Goal: Transaction & Acquisition: Purchase product/service

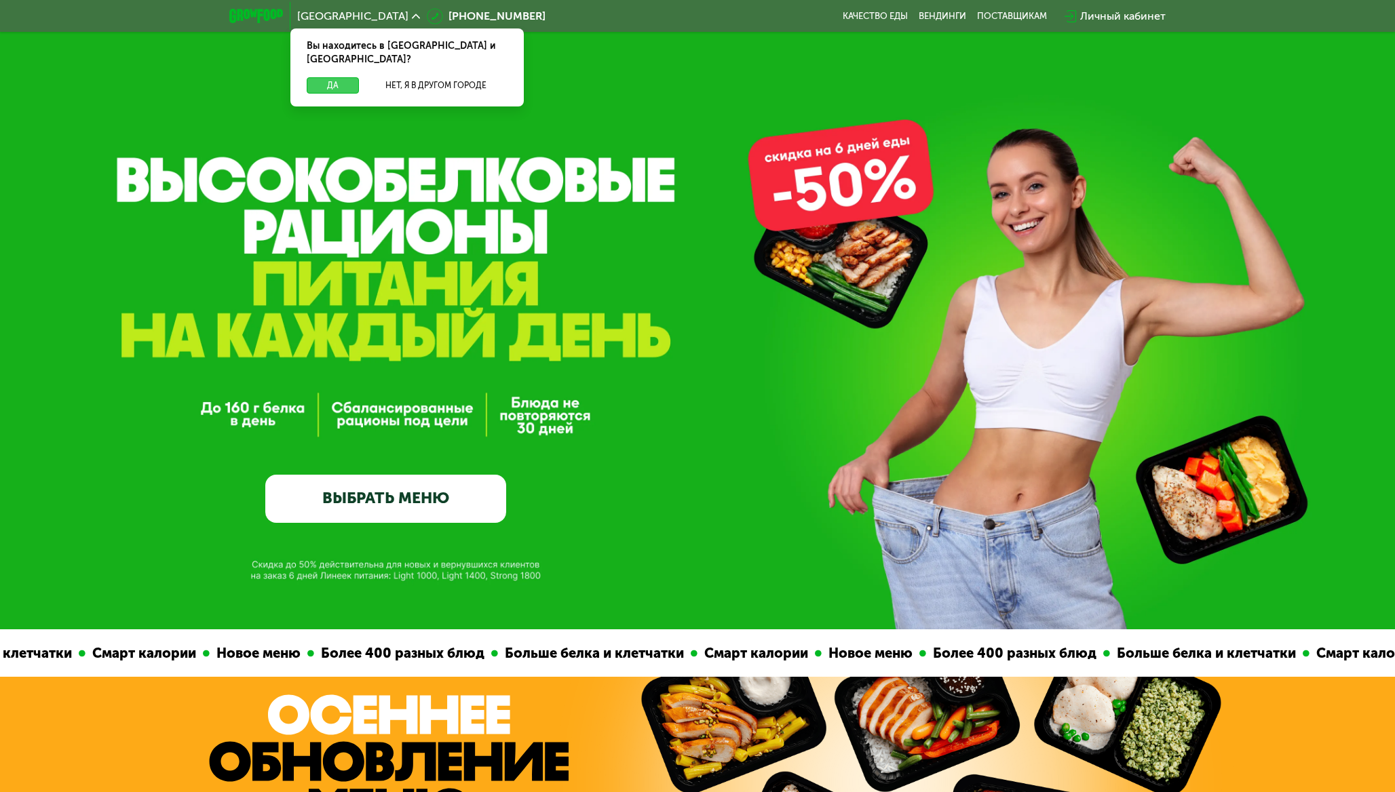
click at [331, 77] on button "Да" at bounding box center [333, 85] width 52 height 16
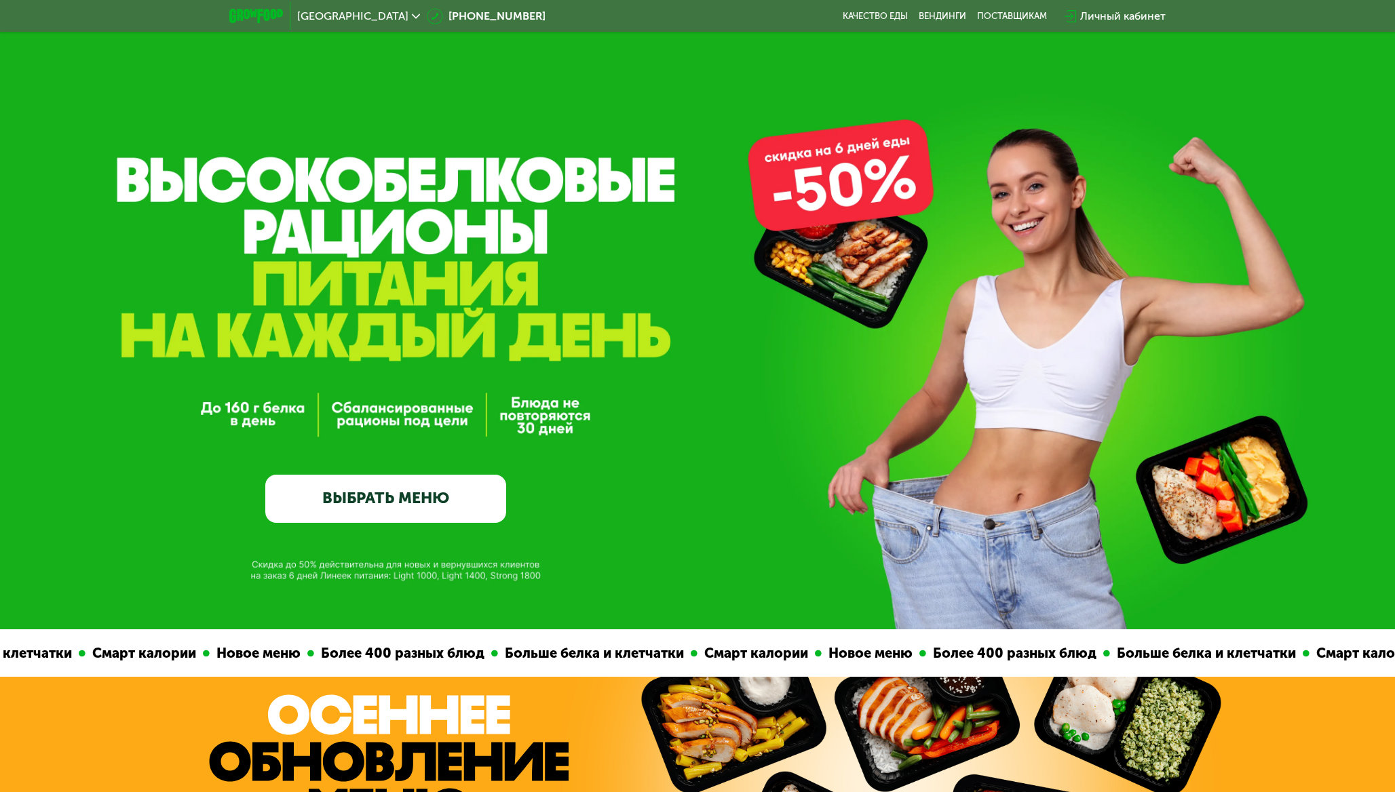
click at [402, 503] on link "ВЫБРАТЬ МЕНЮ" at bounding box center [385, 499] width 241 height 48
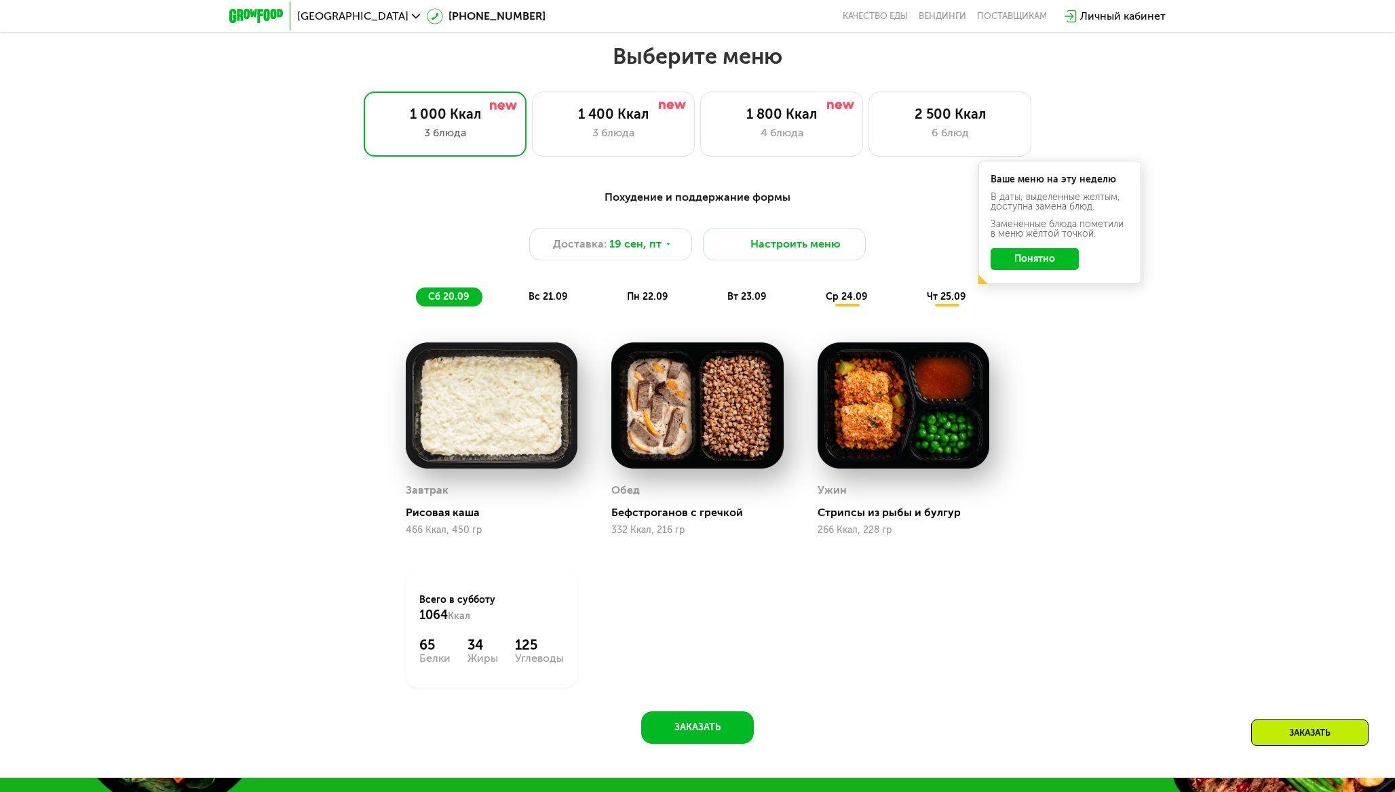
scroll to position [1203, 0]
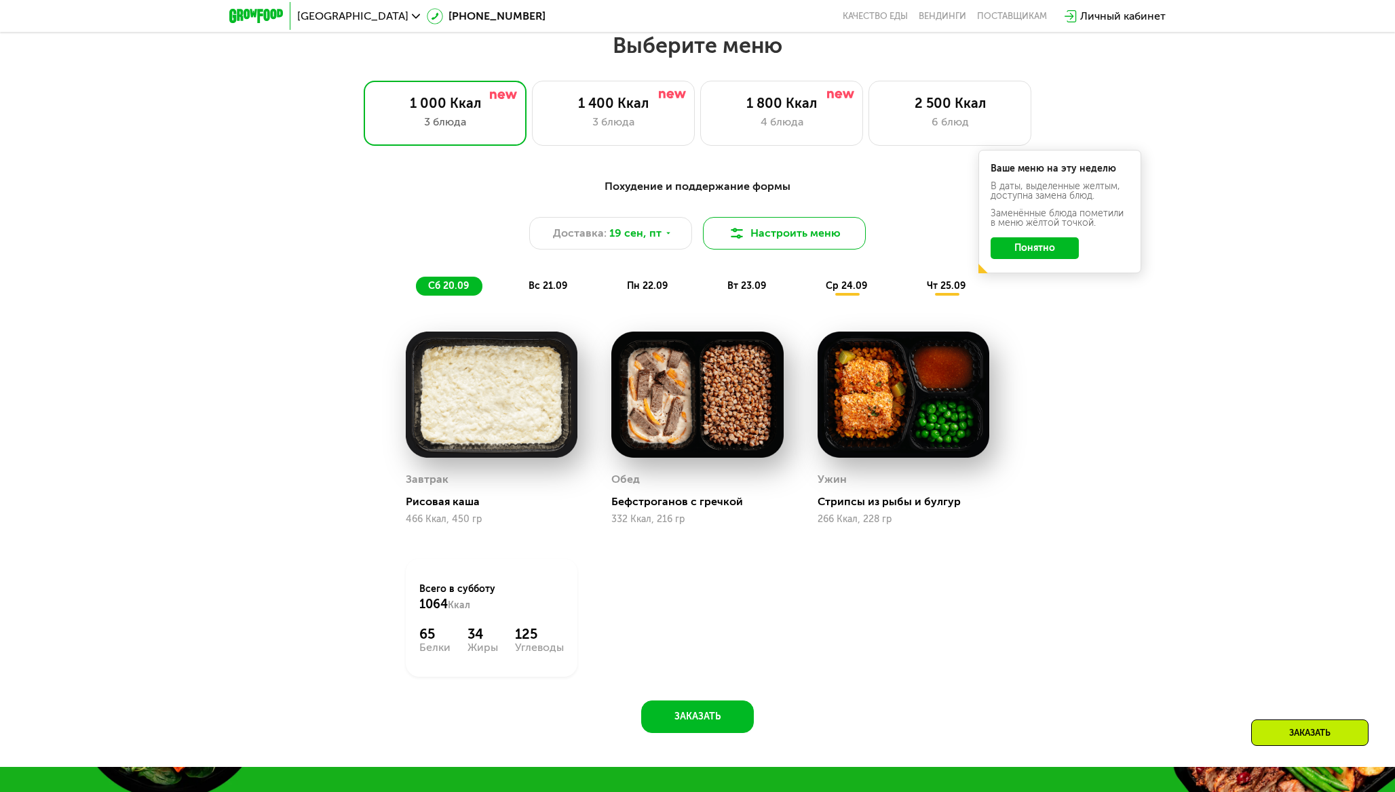
click at [781, 246] on button "Настроить меню" at bounding box center [784, 233] width 163 height 33
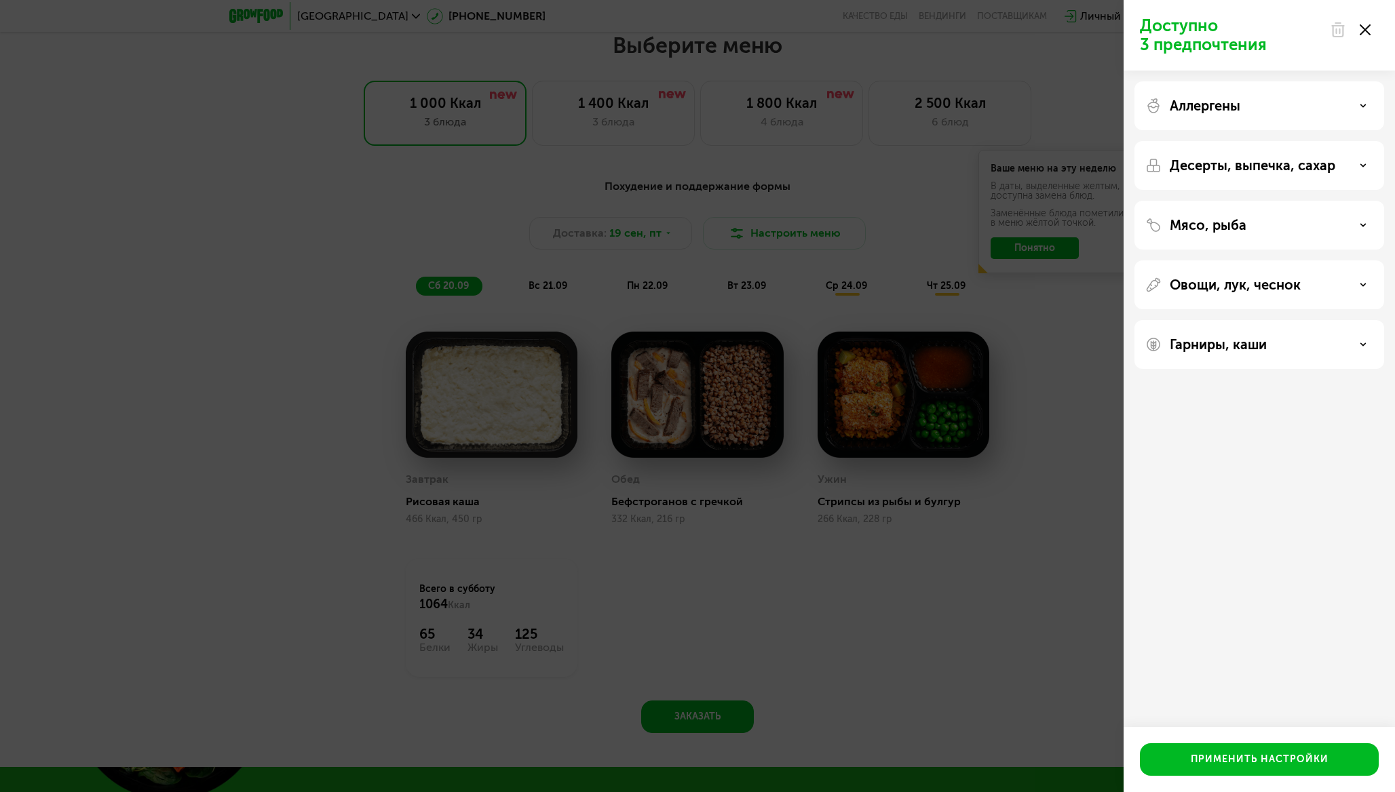
click at [865, 210] on div "Доступно 3 предпочтения Аллергены Десерты, выпечка, сахар Мясо, рыба Овощи, лук…" at bounding box center [697, 396] width 1395 height 792
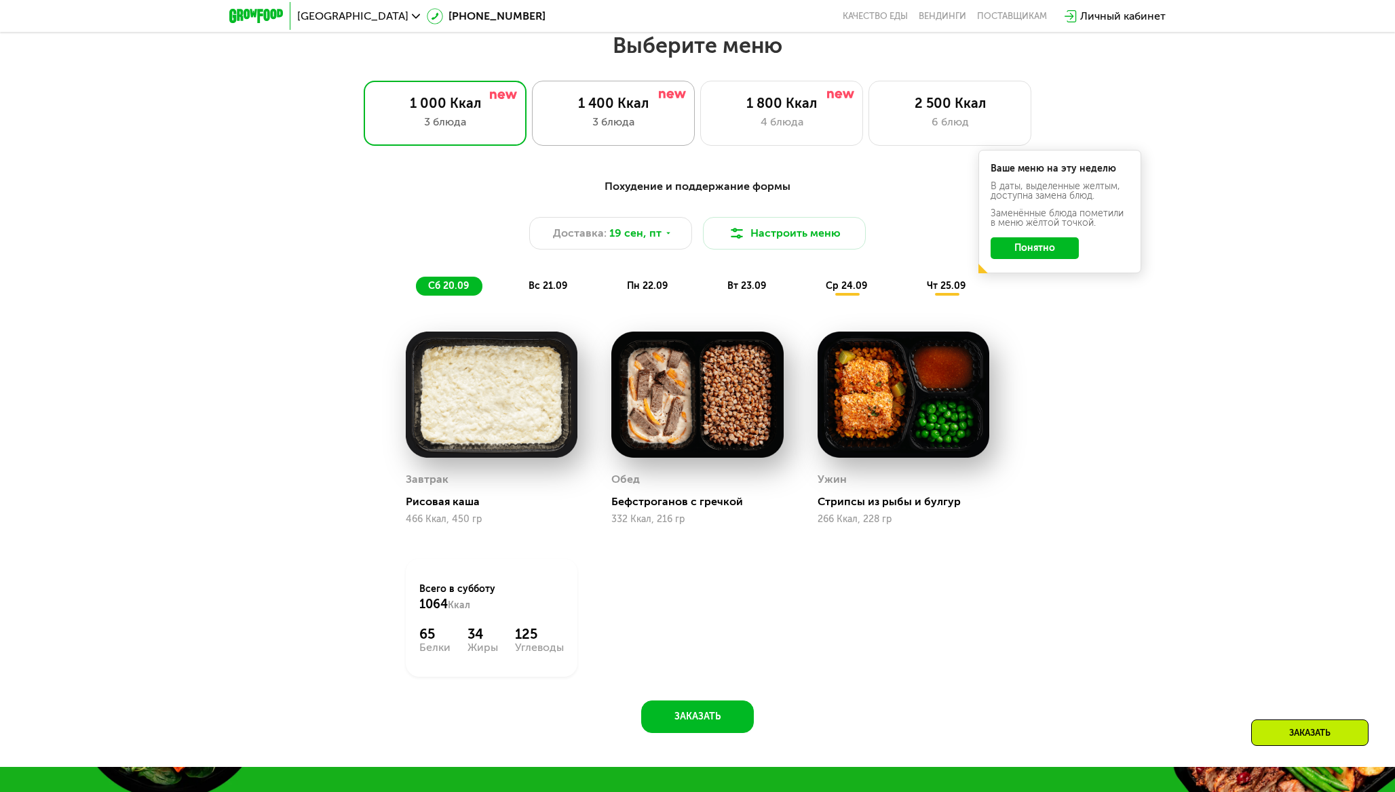
click at [630, 134] on div "1 400 Ккал 3 блюда" at bounding box center [613, 113] width 163 height 65
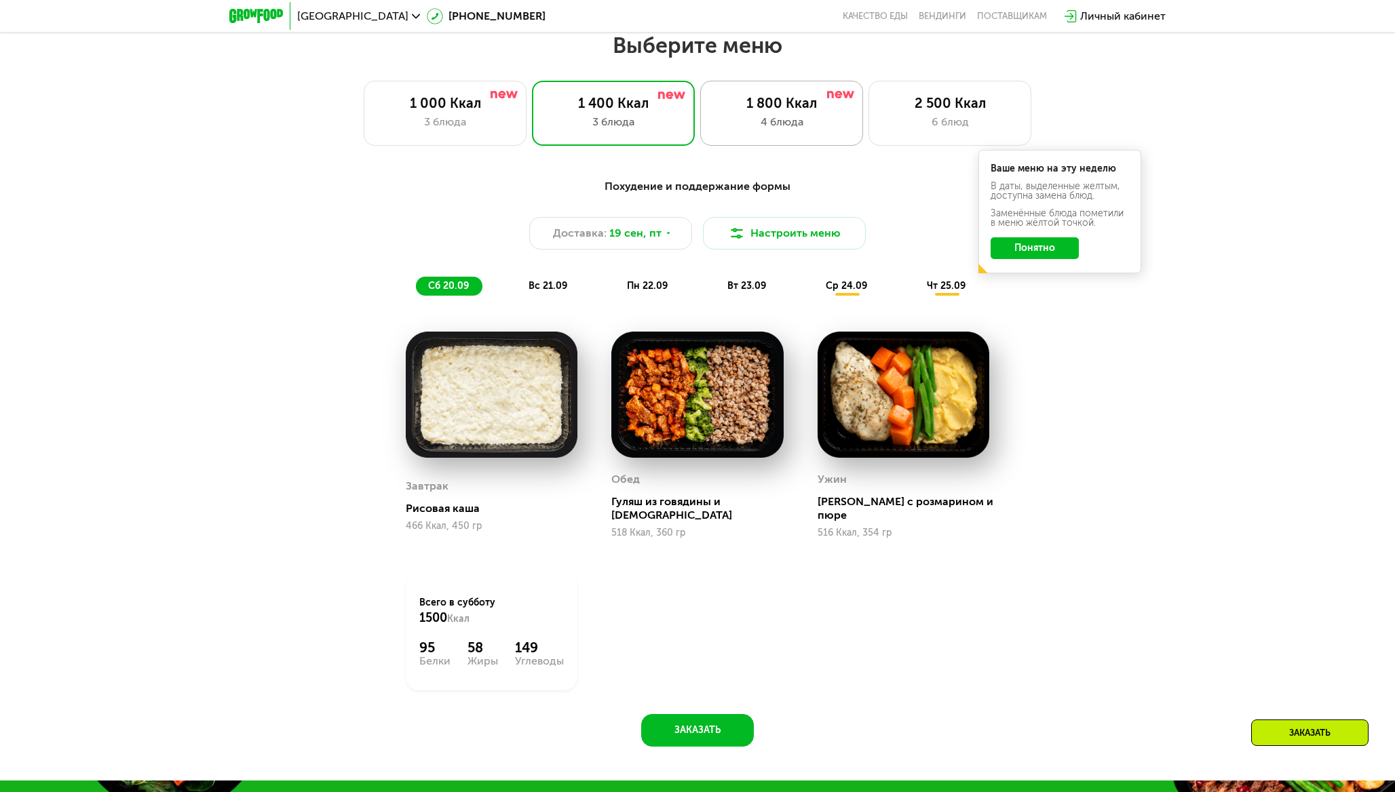
click at [760, 136] on div "1 800 Ккал 4 блюда" at bounding box center [781, 113] width 163 height 65
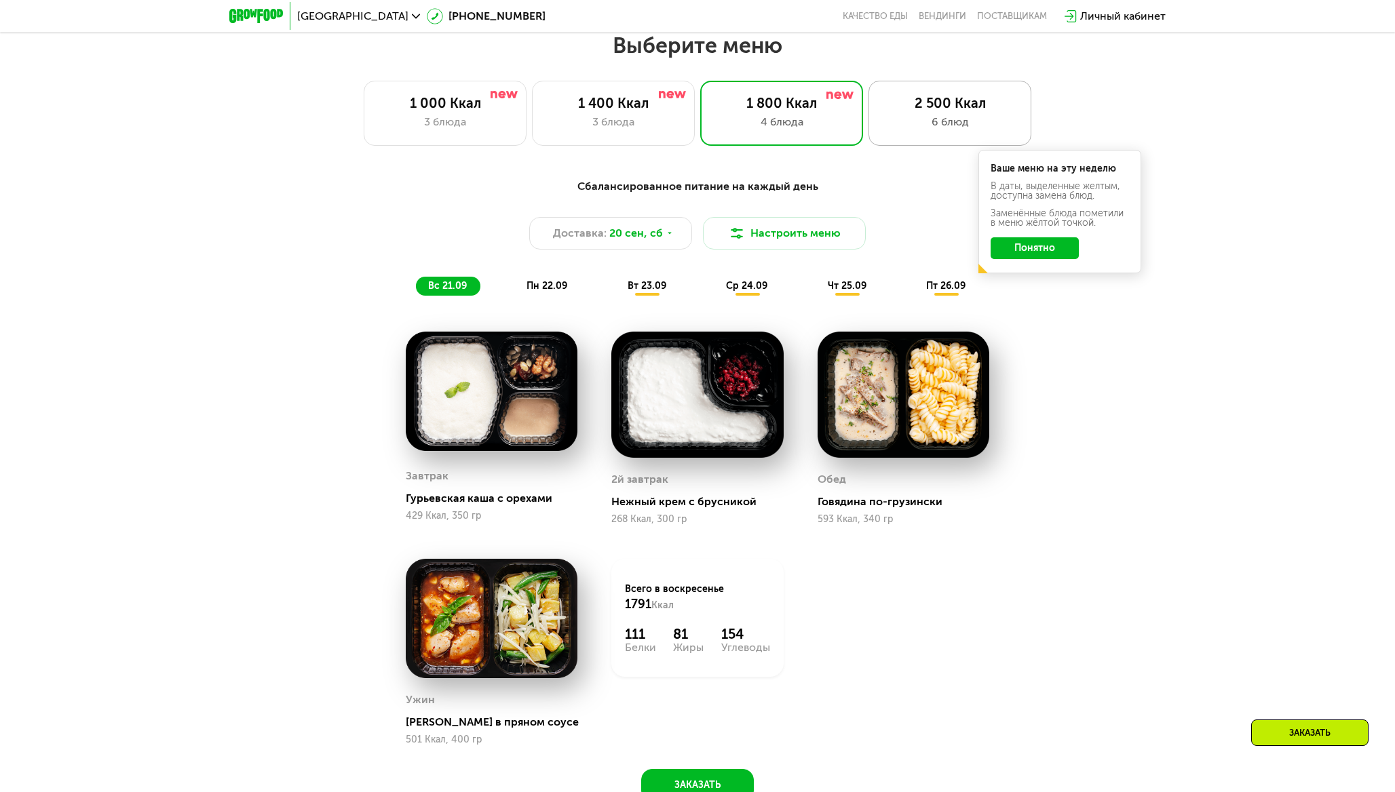
click at [905, 132] on div "2 500 Ккал 6 блюд" at bounding box center [949, 113] width 163 height 65
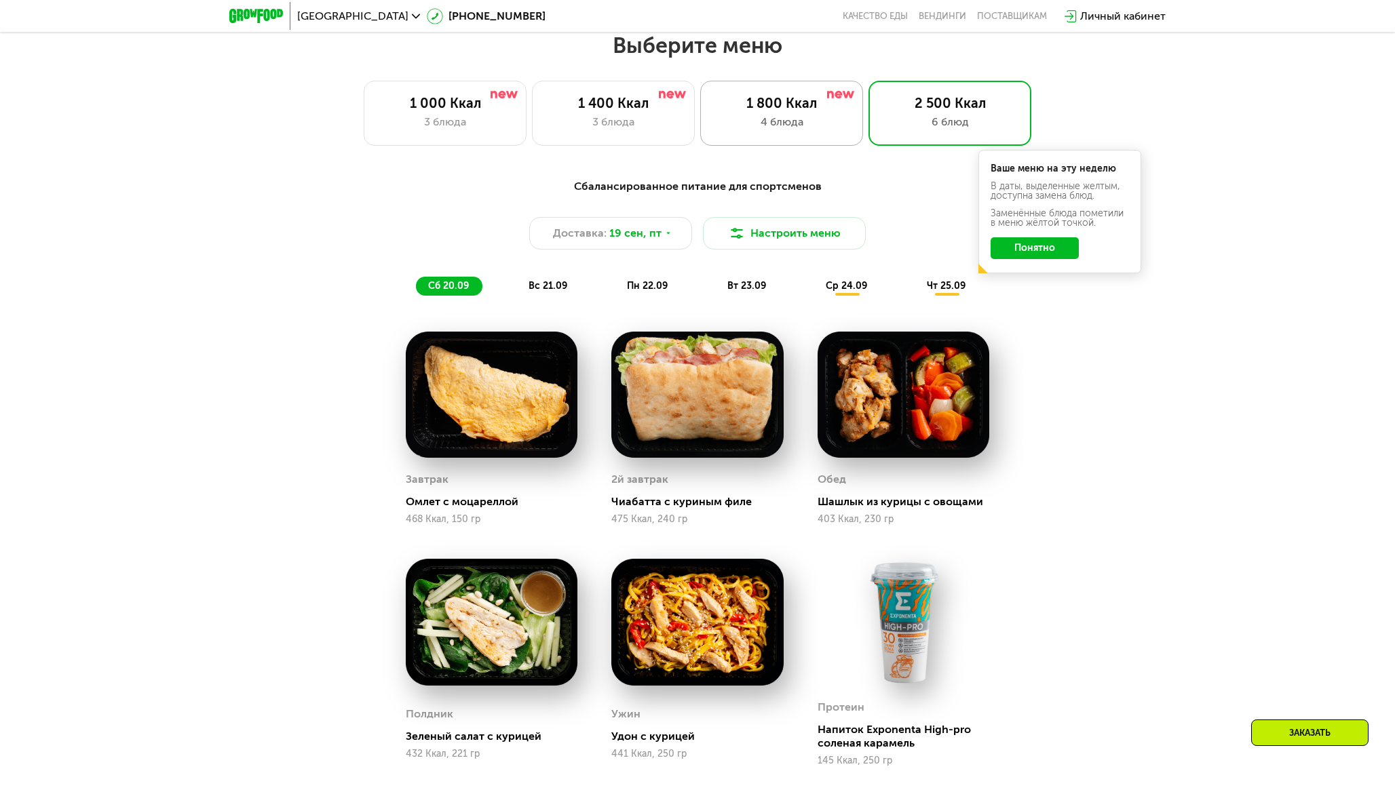
click at [815, 134] on div "1 800 Ккал 4 блюда" at bounding box center [781, 113] width 163 height 65
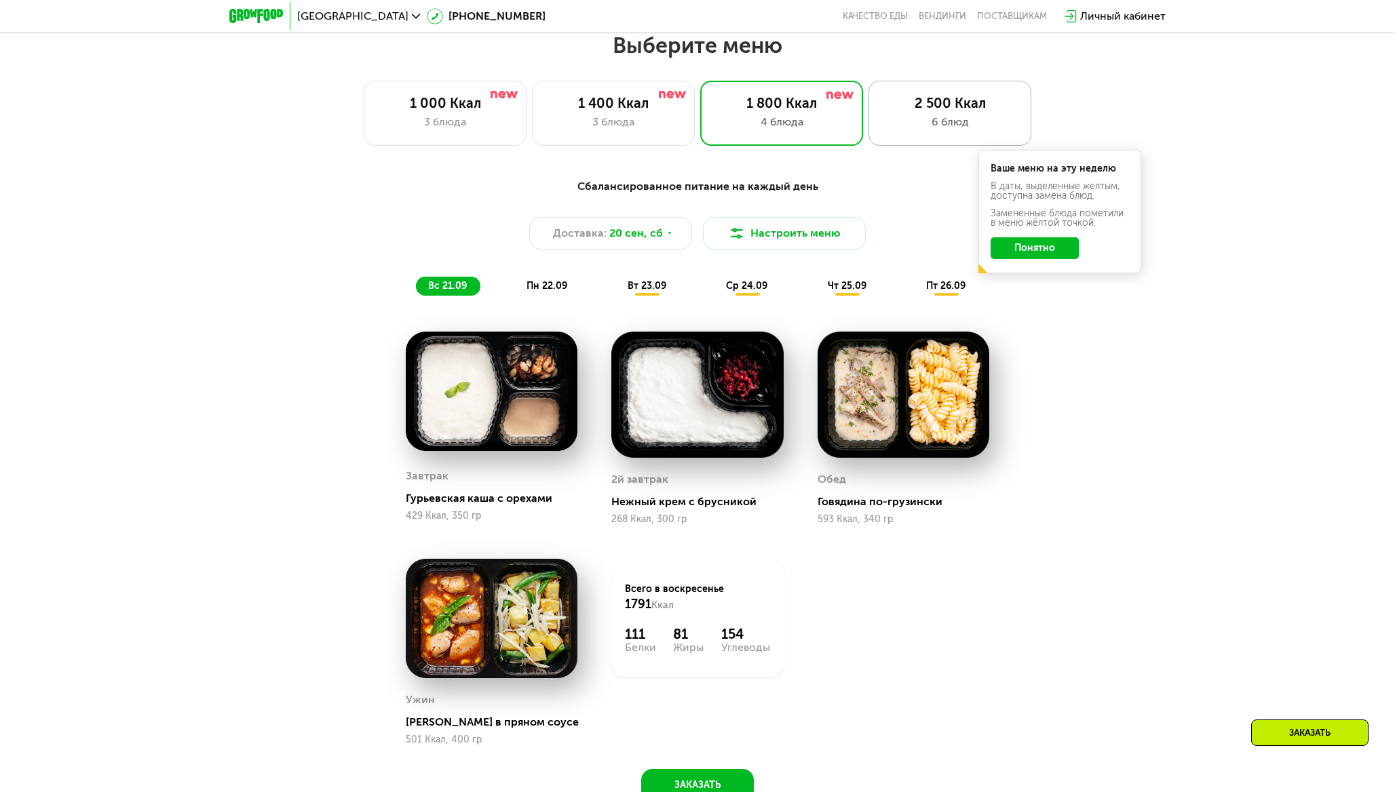
click at [956, 90] on div "2 500 Ккал 6 блюд" at bounding box center [949, 113] width 163 height 65
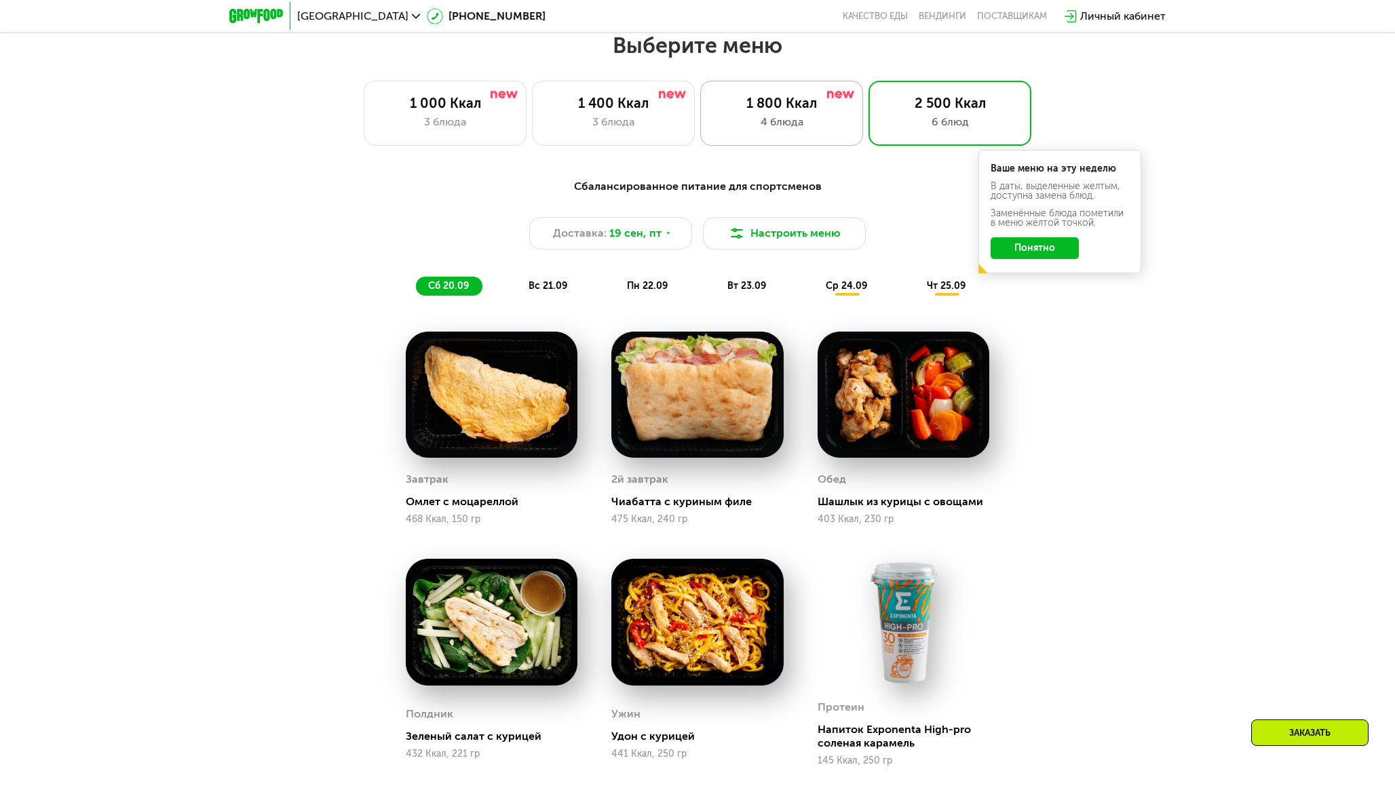
click at [827, 108] on div "1 800 Ккал" at bounding box center [781, 103] width 134 height 16
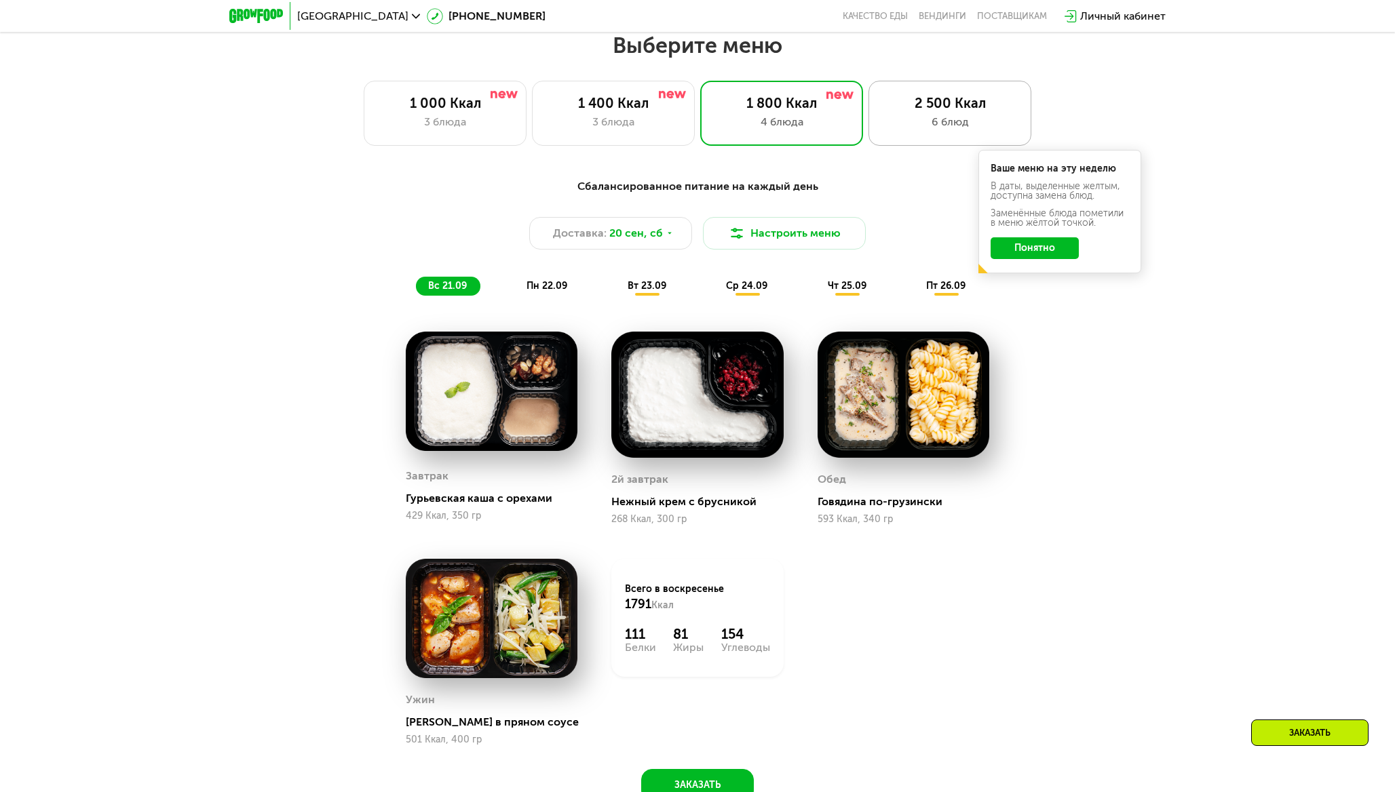
click at [968, 121] on div "6 блюд" at bounding box center [949, 122] width 134 height 16
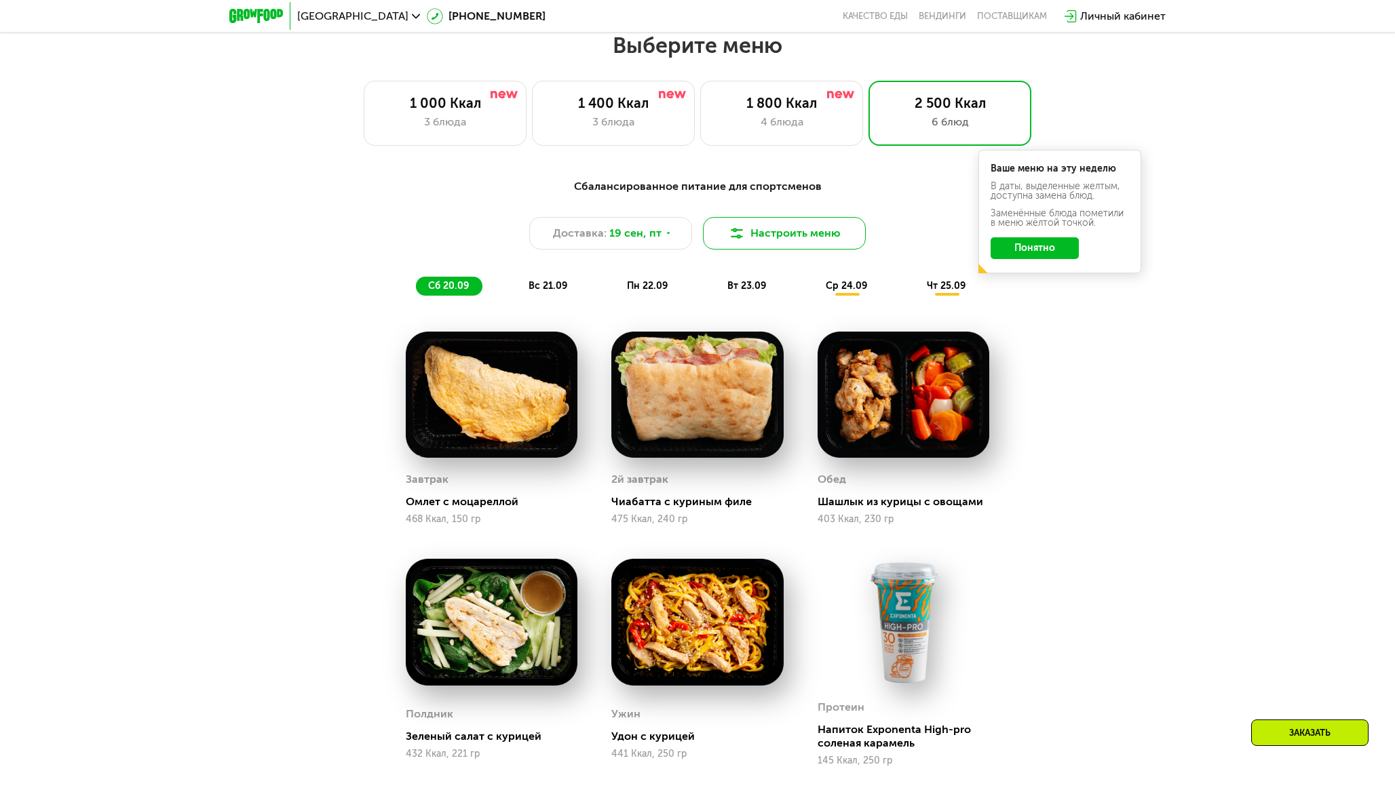
click at [762, 232] on button "Настроить меню" at bounding box center [784, 233] width 163 height 33
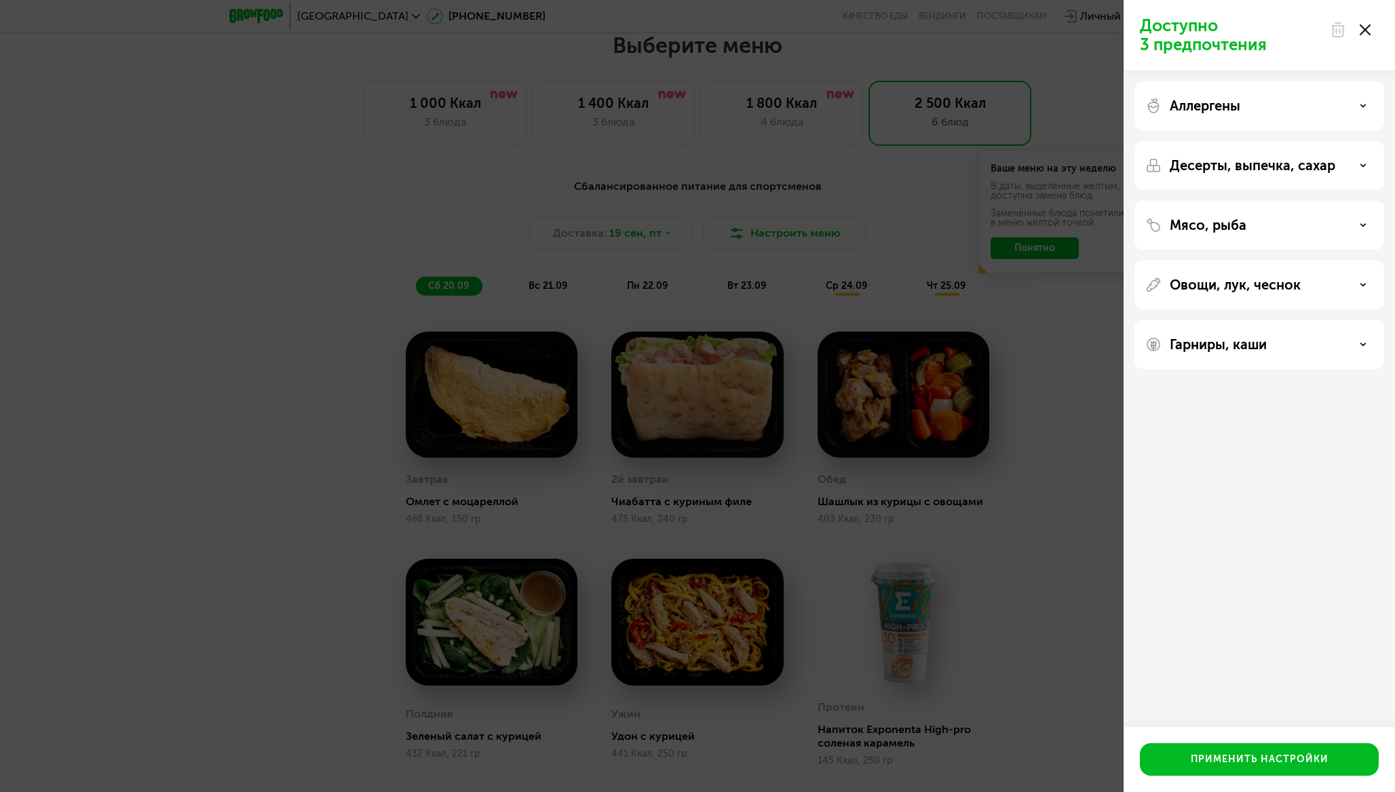
click at [1222, 173] on p "Десерты, выпечка, сахар" at bounding box center [1252, 165] width 166 height 16
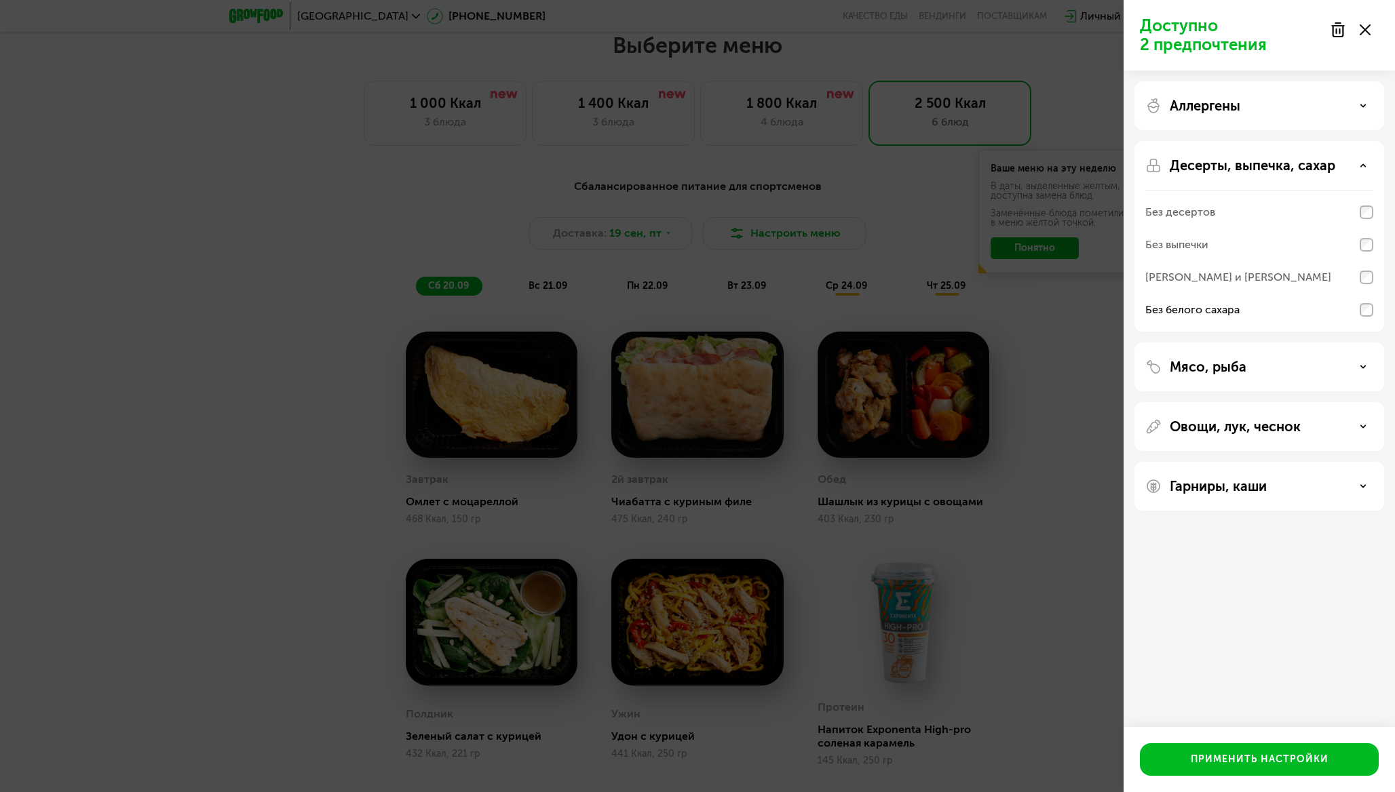
click at [1331, 112] on div "Аллергены" at bounding box center [1259, 106] width 228 height 16
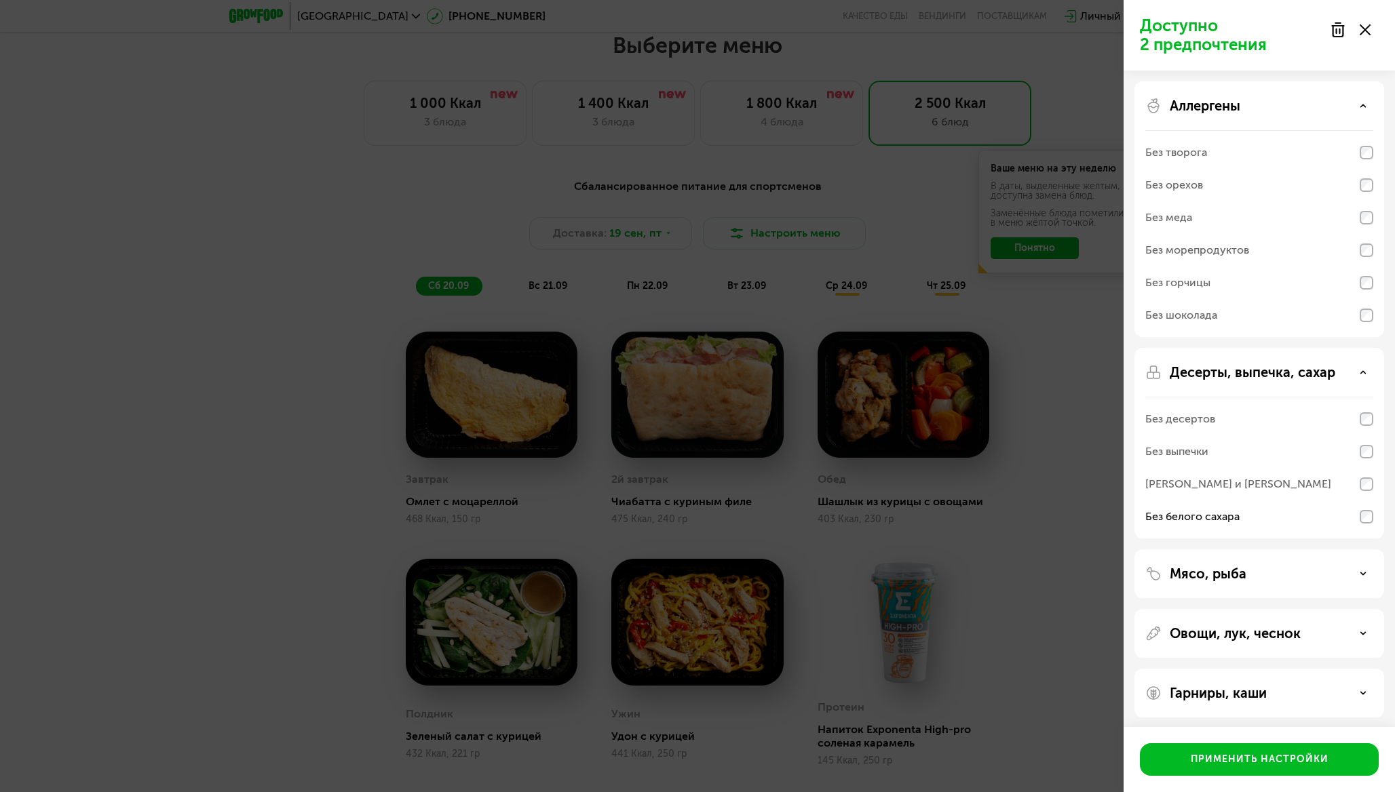
scroll to position [4, 0]
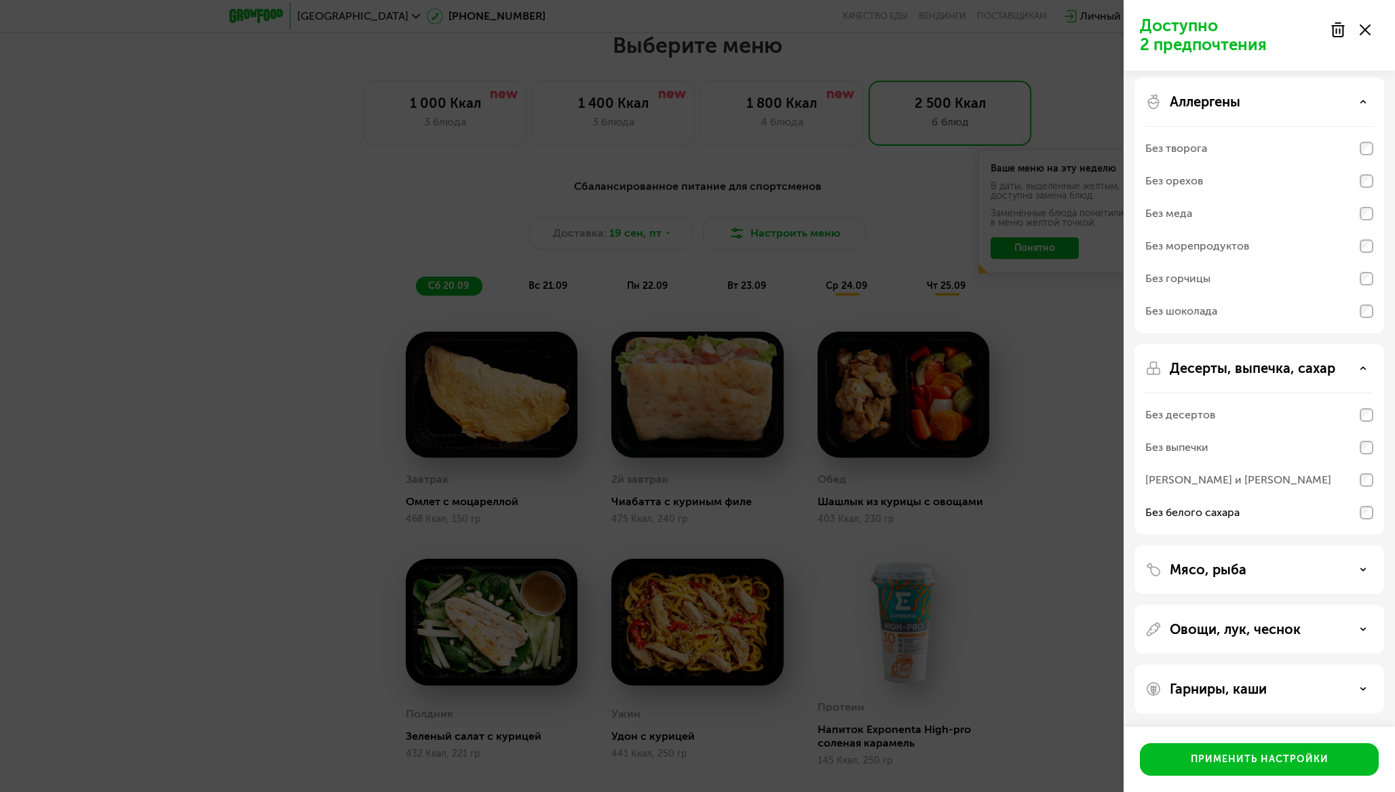
click at [1234, 572] on p "Мясо, рыба" at bounding box center [1207, 570] width 77 height 16
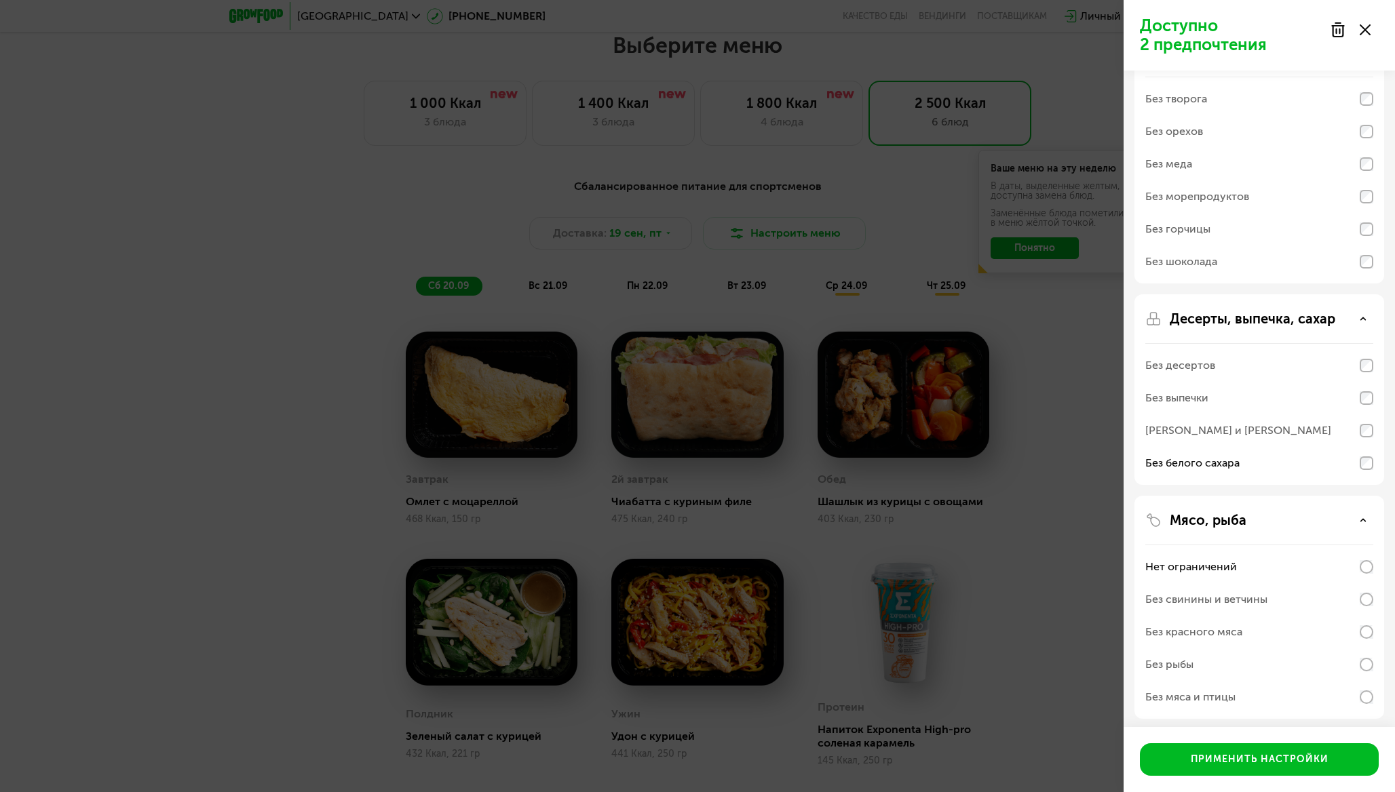
scroll to position [178, 0]
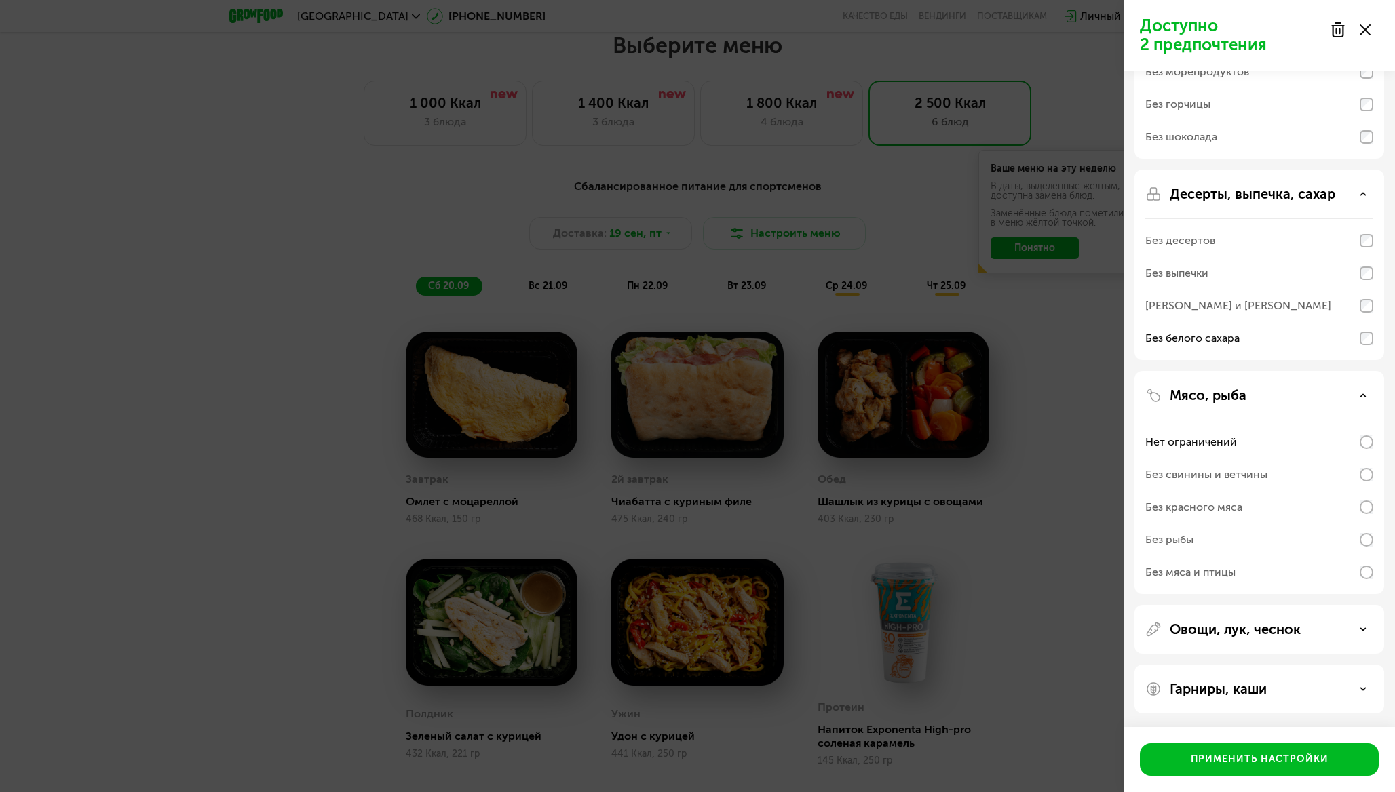
click at [1278, 397] on div "Мясо, рыба" at bounding box center [1259, 395] width 228 height 16
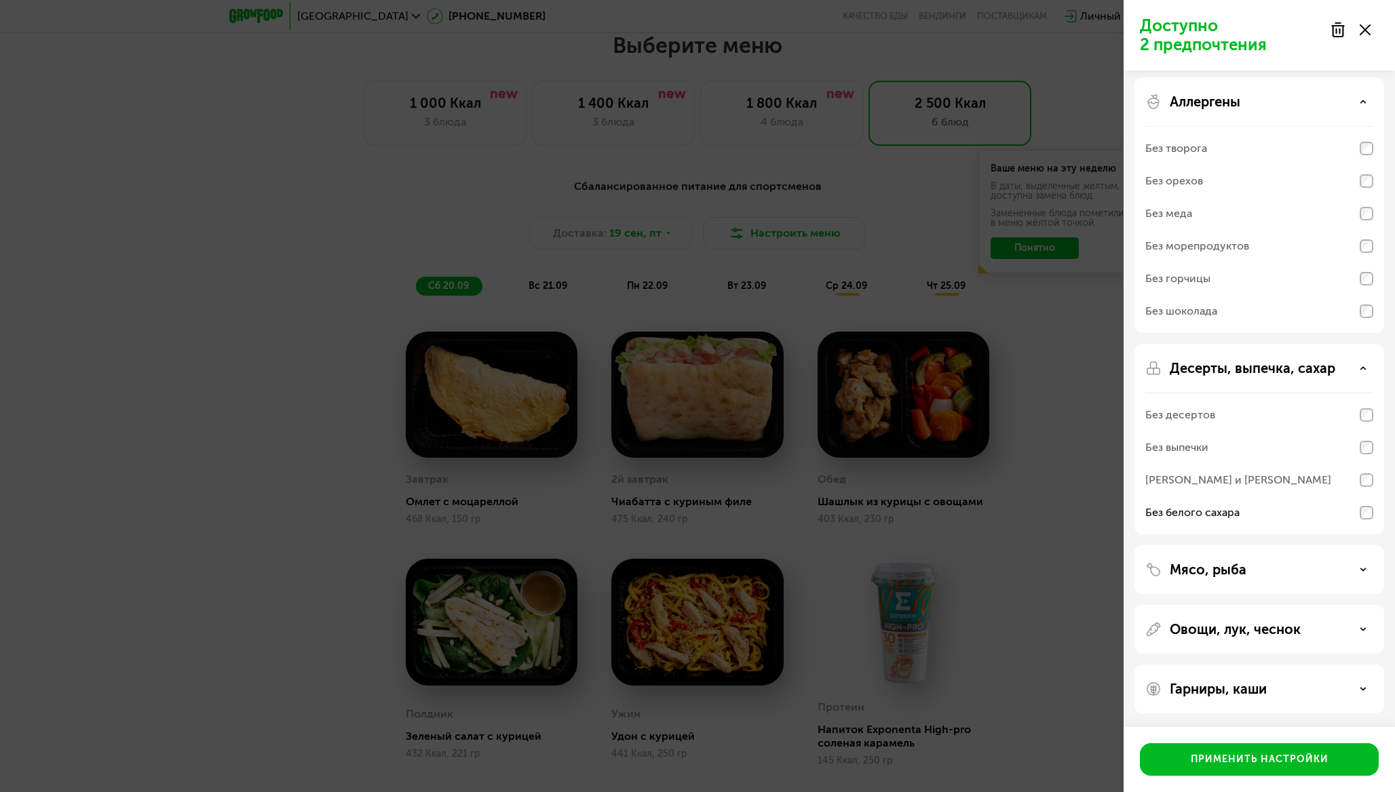
click at [1228, 624] on p "Овощи, лук, чеснок" at bounding box center [1234, 629] width 131 height 16
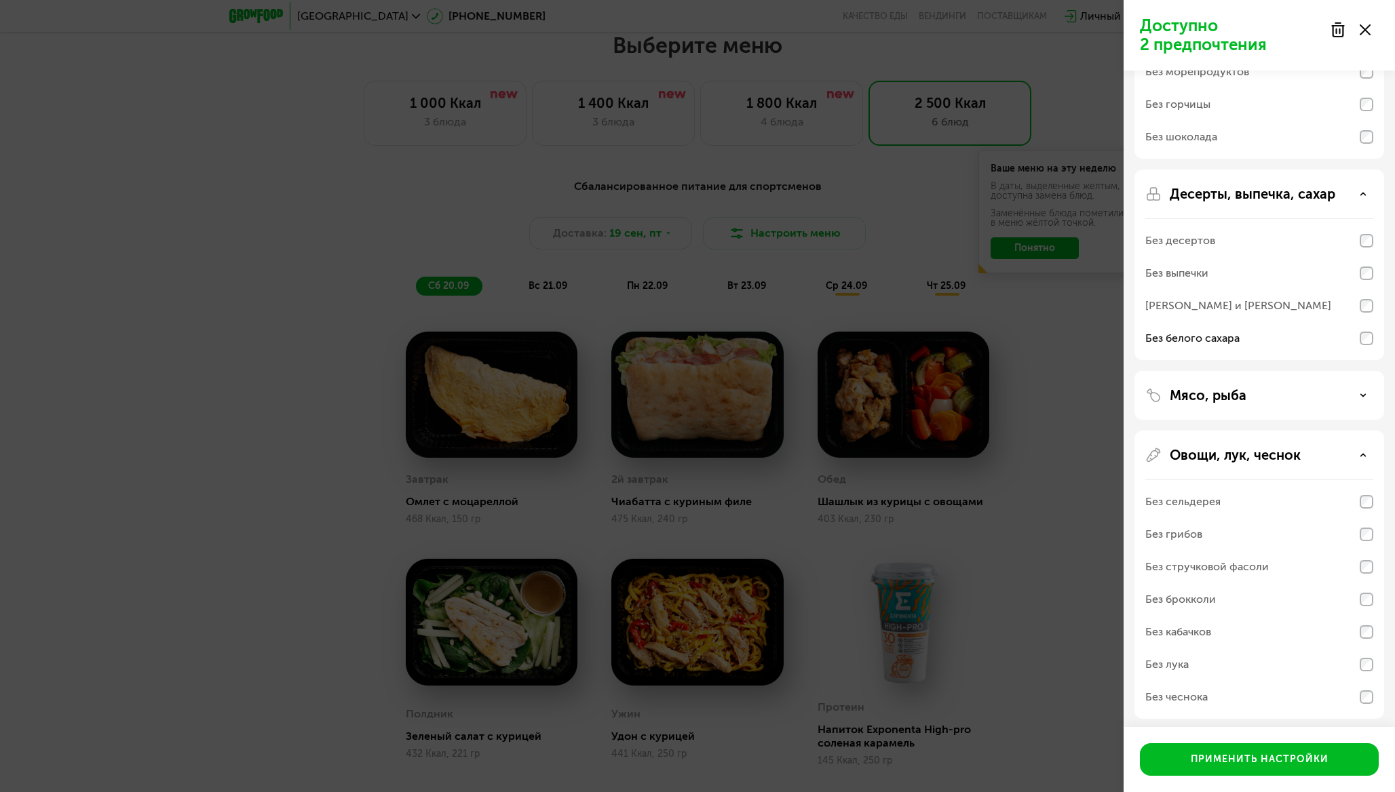
scroll to position [244, 0]
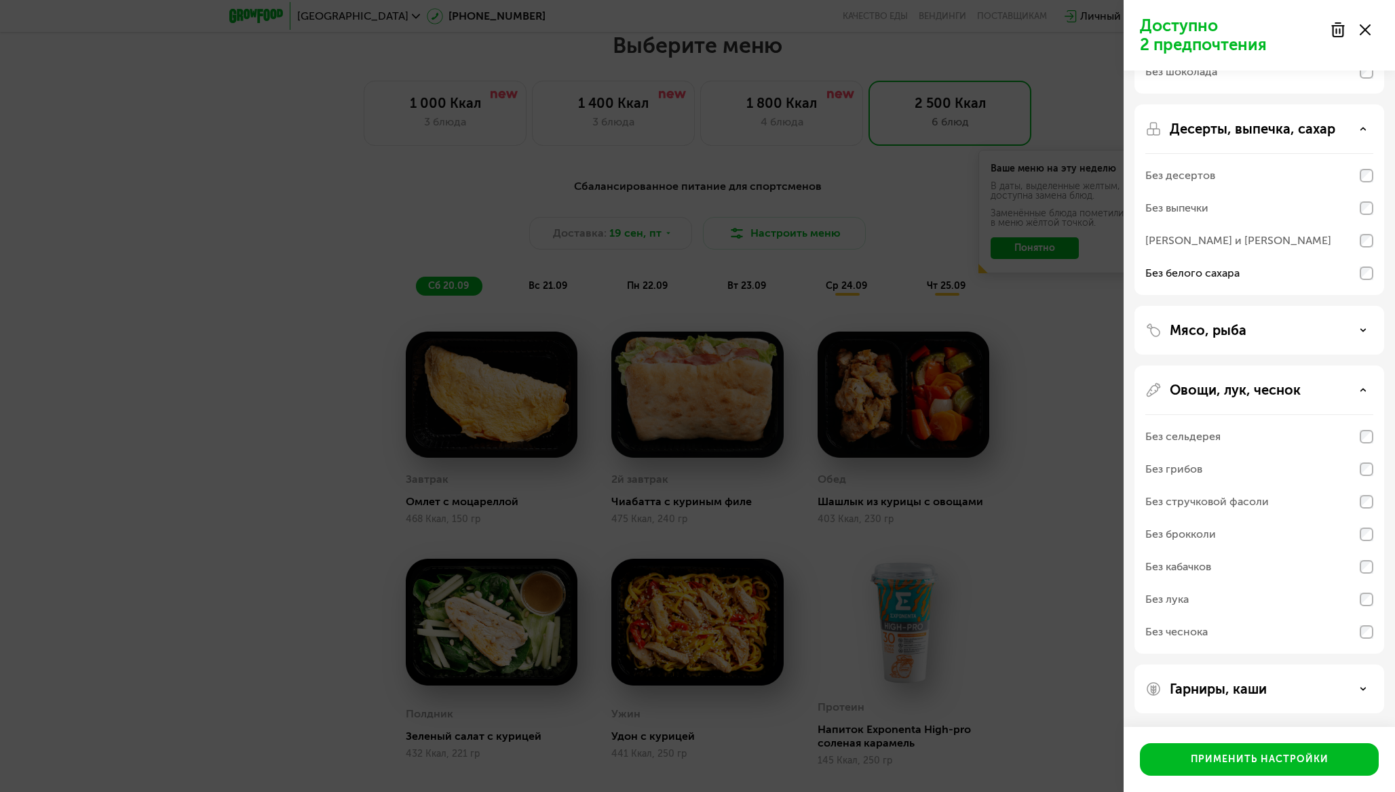
click at [1243, 385] on p "Овощи, лук, чеснок" at bounding box center [1234, 390] width 131 height 16
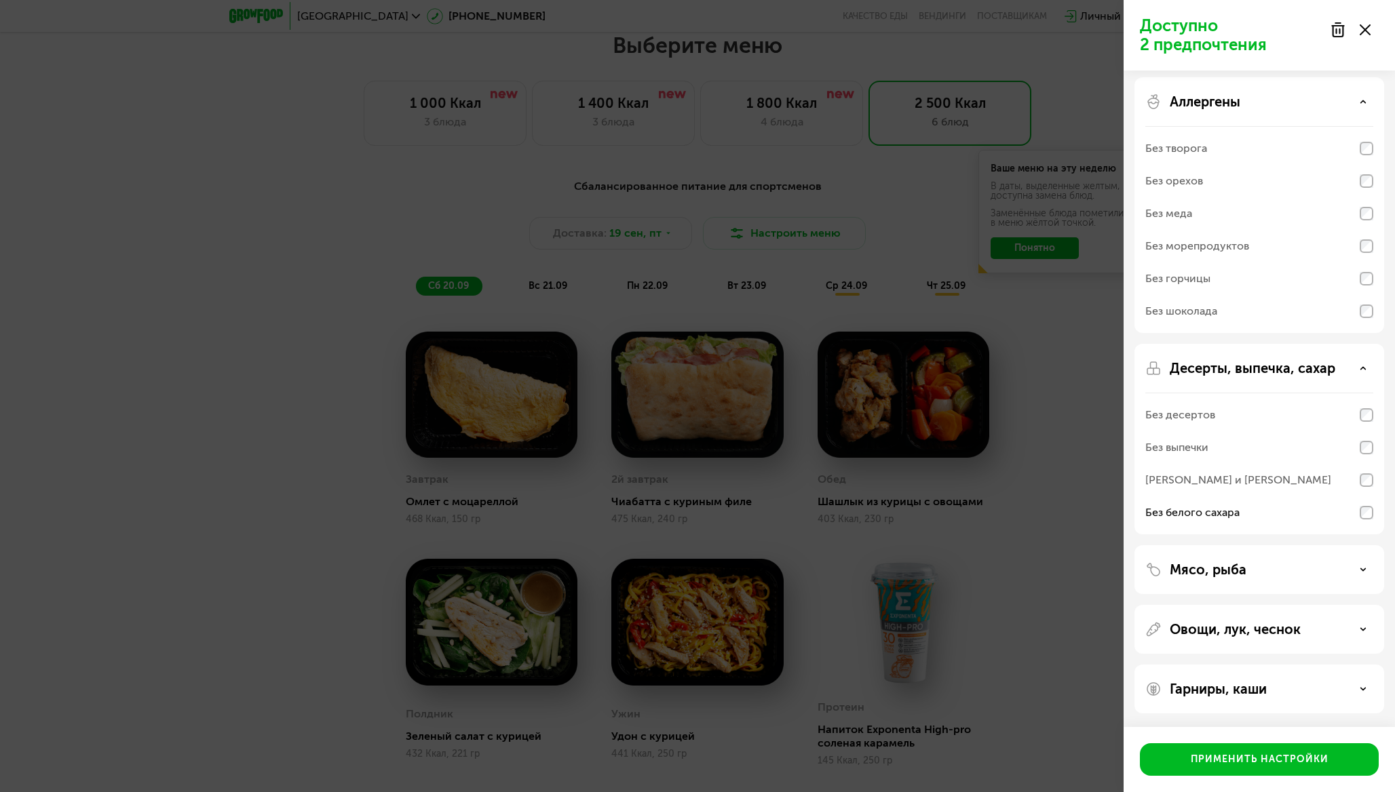
scroll to position [4, 0]
click at [1212, 683] on p "Гарниры, каши" at bounding box center [1217, 689] width 97 height 16
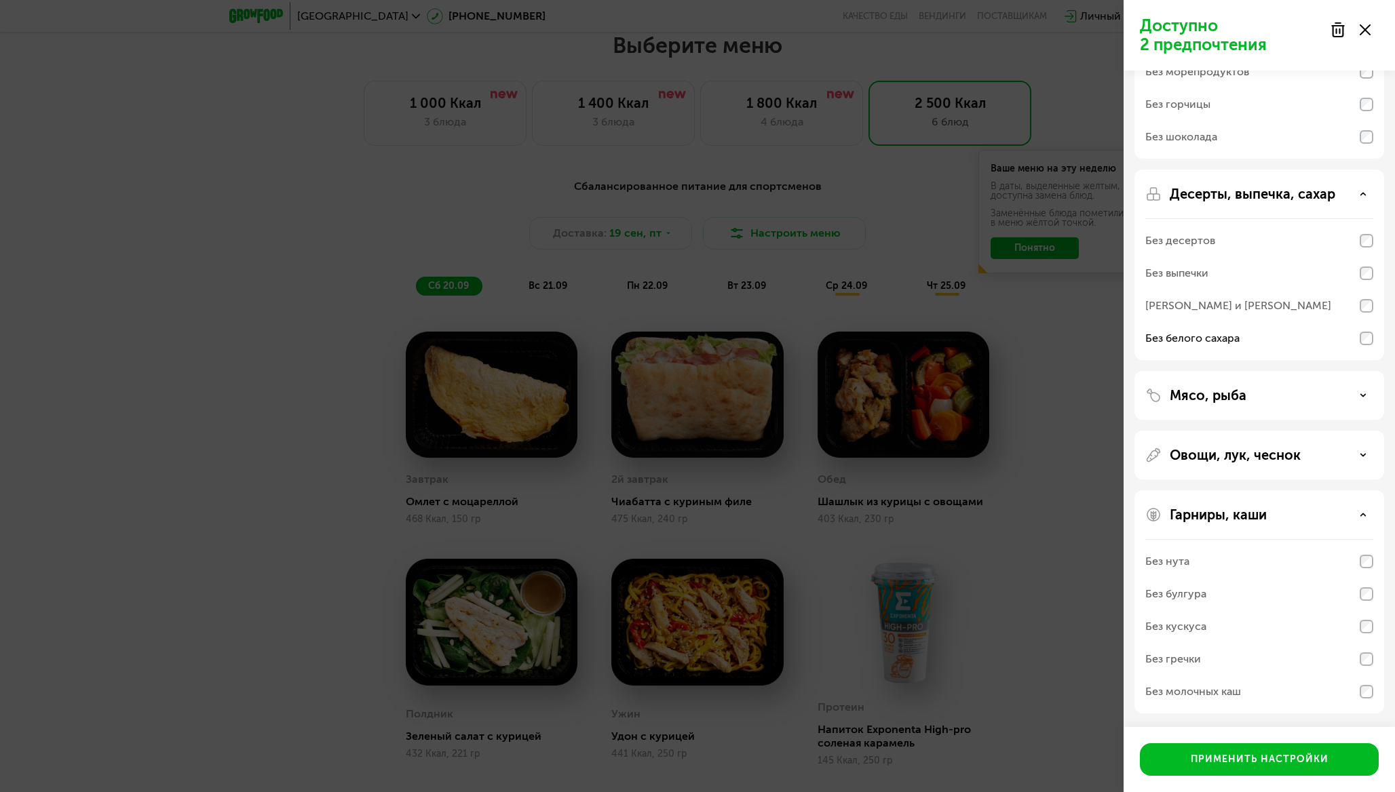
click at [1239, 700] on div "Без молочных каш" at bounding box center [1259, 692] width 228 height 33
click at [1239, 518] on p "Гарниры, каши" at bounding box center [1217, 515] width 97 height 16
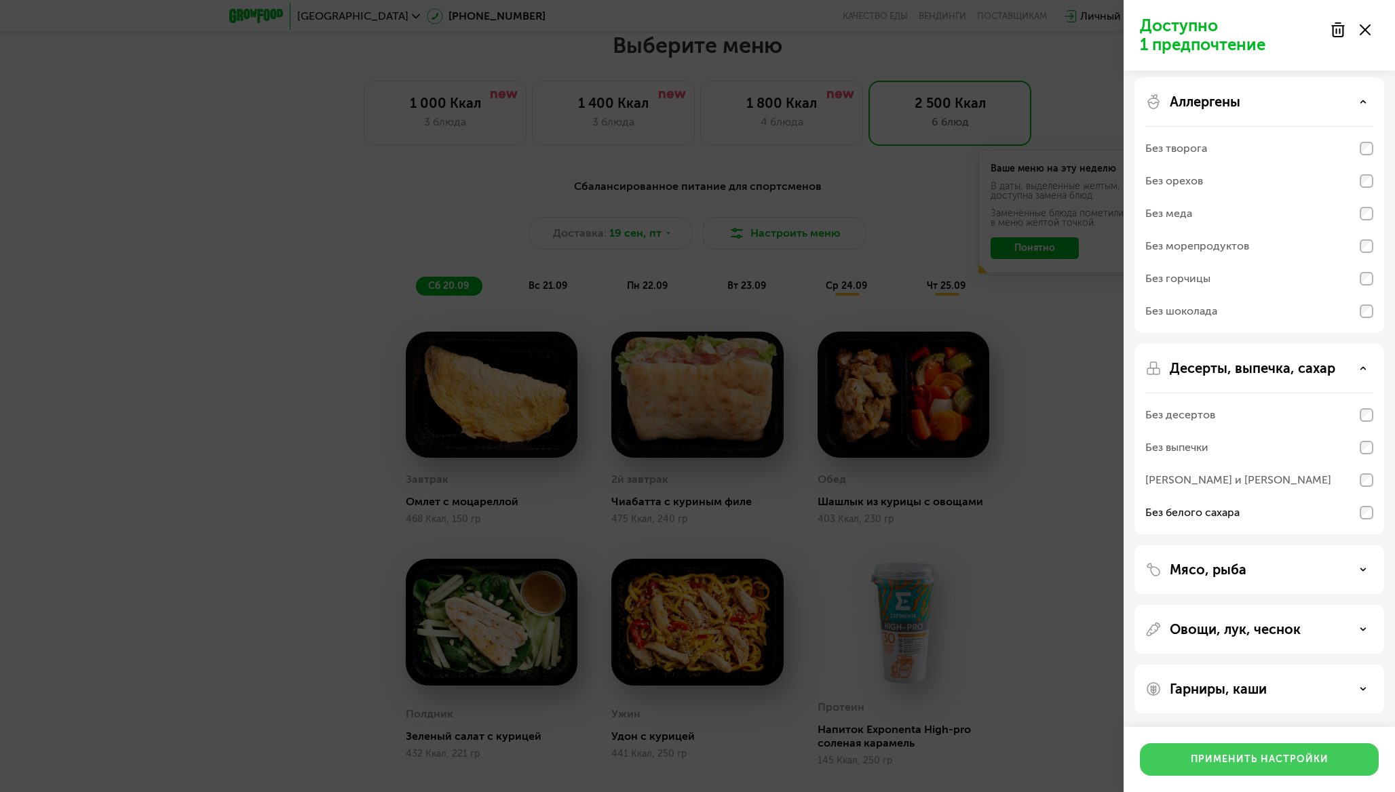
click at [1223, 760] on div "Применить настройки" at bounding box center [1259, 760] width 138 height 14
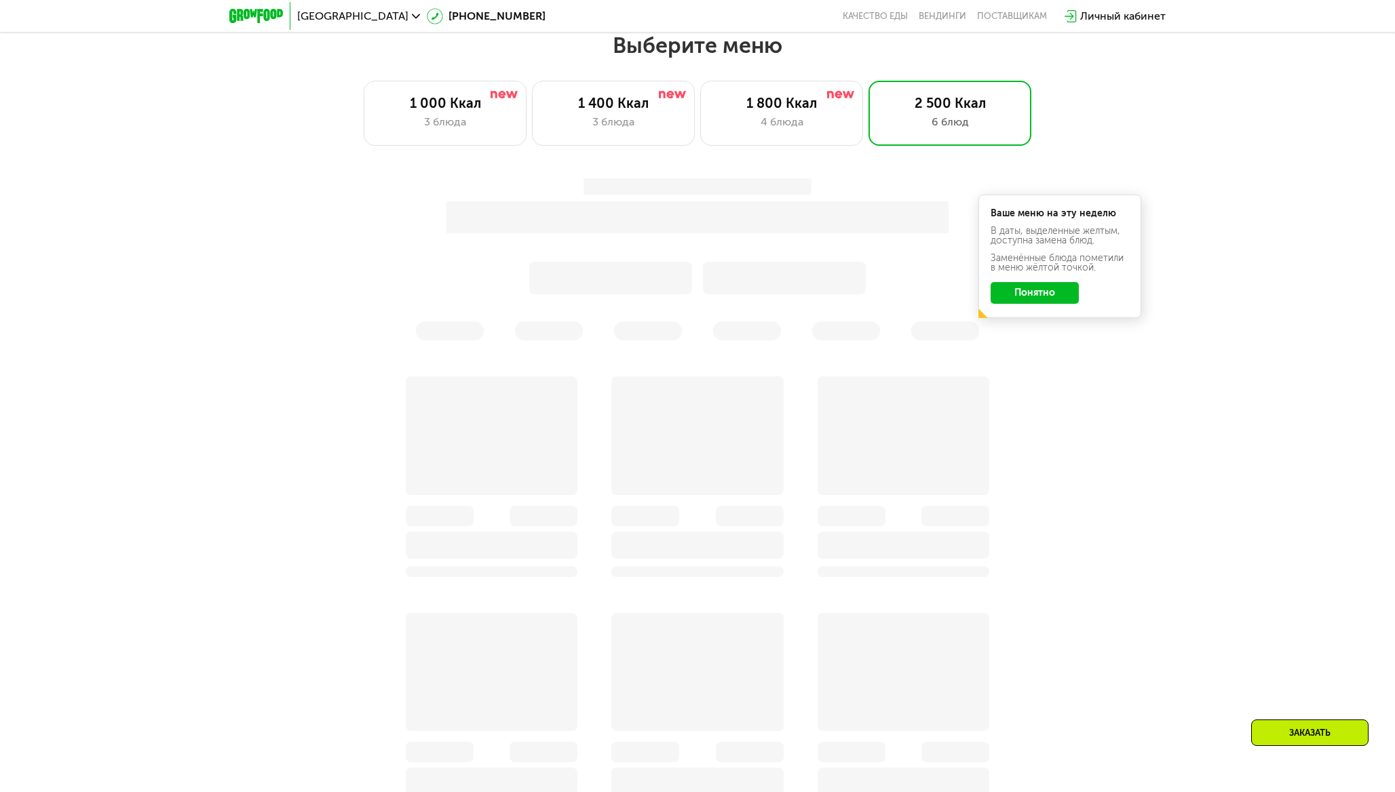
click at [1051, 296] on button "Понятно" at bounding box center [1034, 293] width 88 height 22
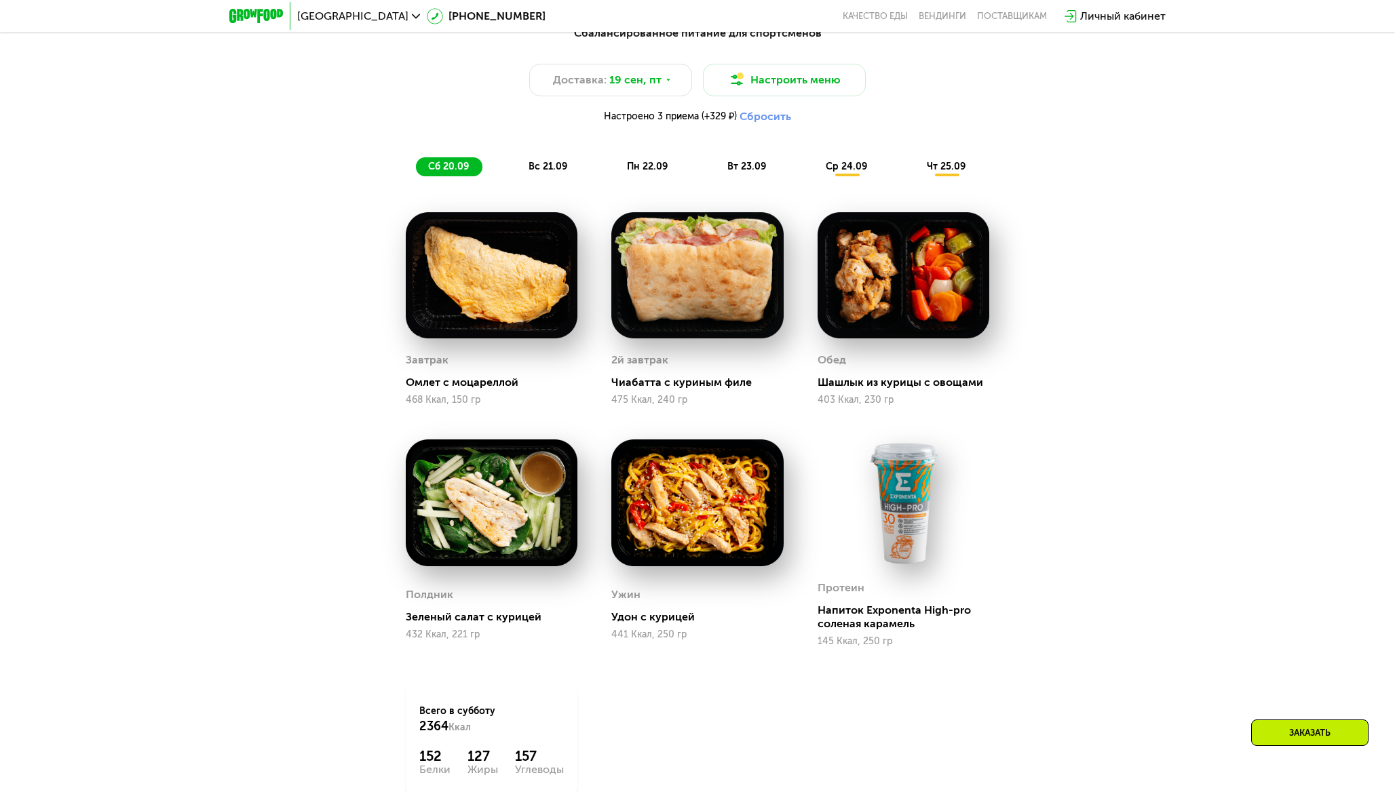
scroll to position [1365, 0]
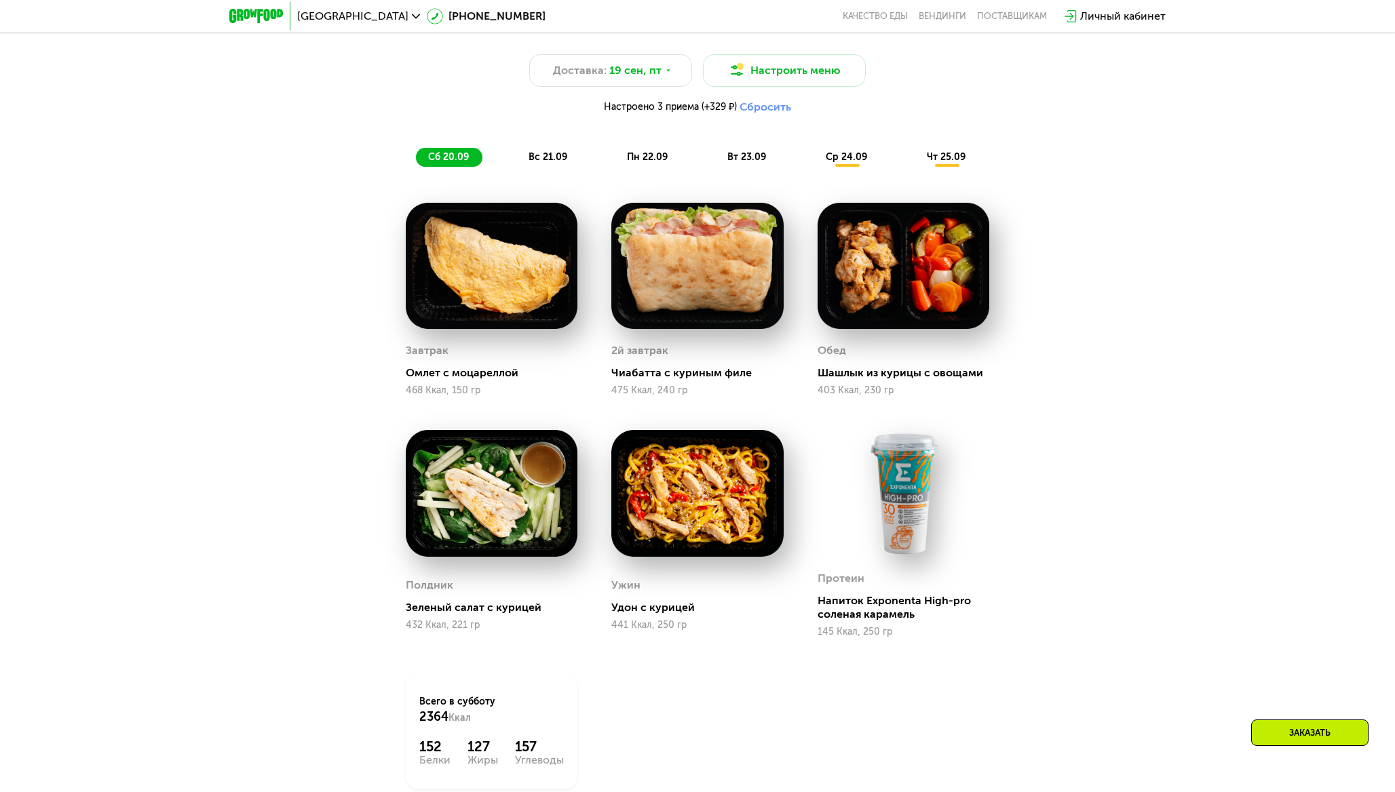
click at [557, 151] on div "вс 21.09" at bounding box center [548, 157] width 64 height 19
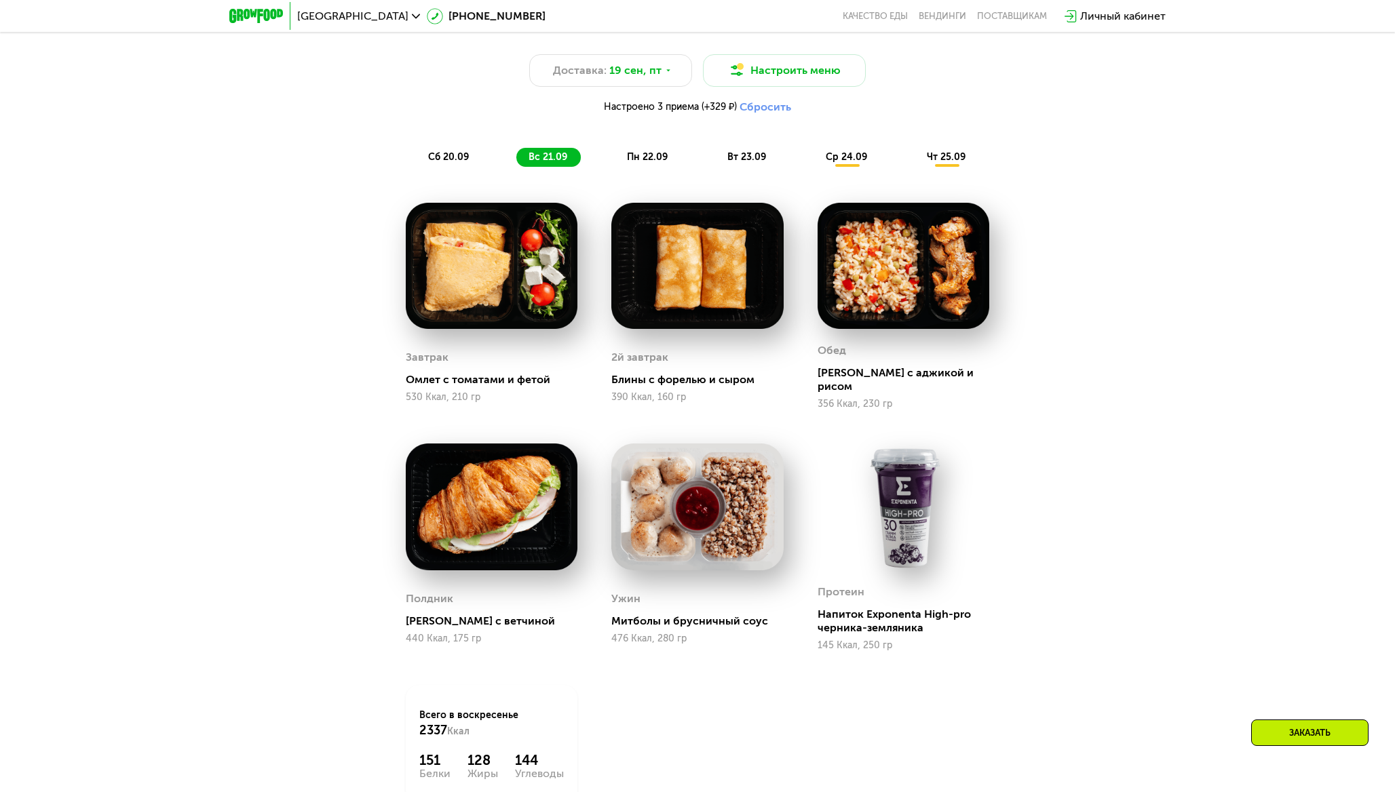
click at [470, 158] on div "сб 20.09" at bounding box center [449, 157] width 66 height 19
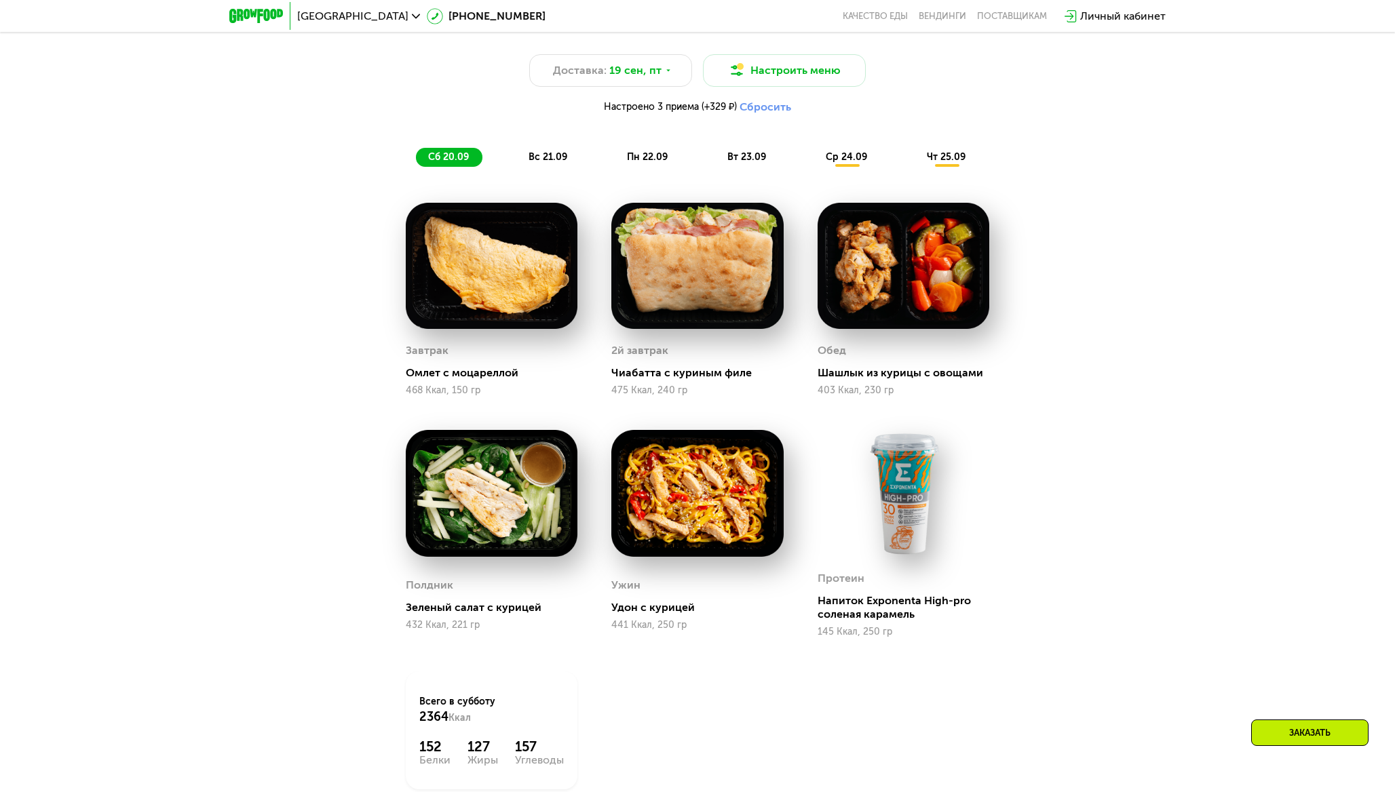
click at [530, 166] on div "вс 21.09" at bounding box center [548, 157] width 64 height 19
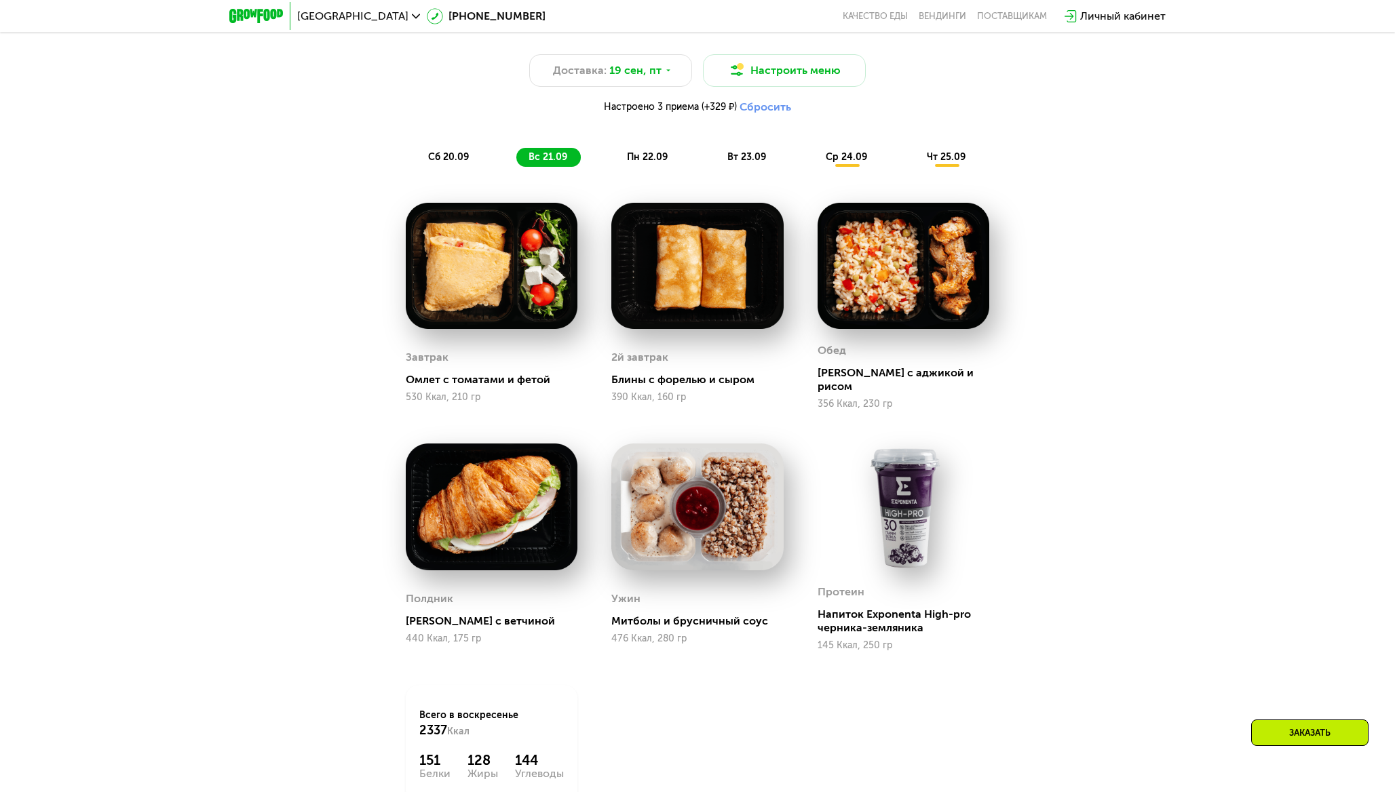
click at [636, 152] on span "пн 22.09" at bounding box center [647, 157] width 41 height 12
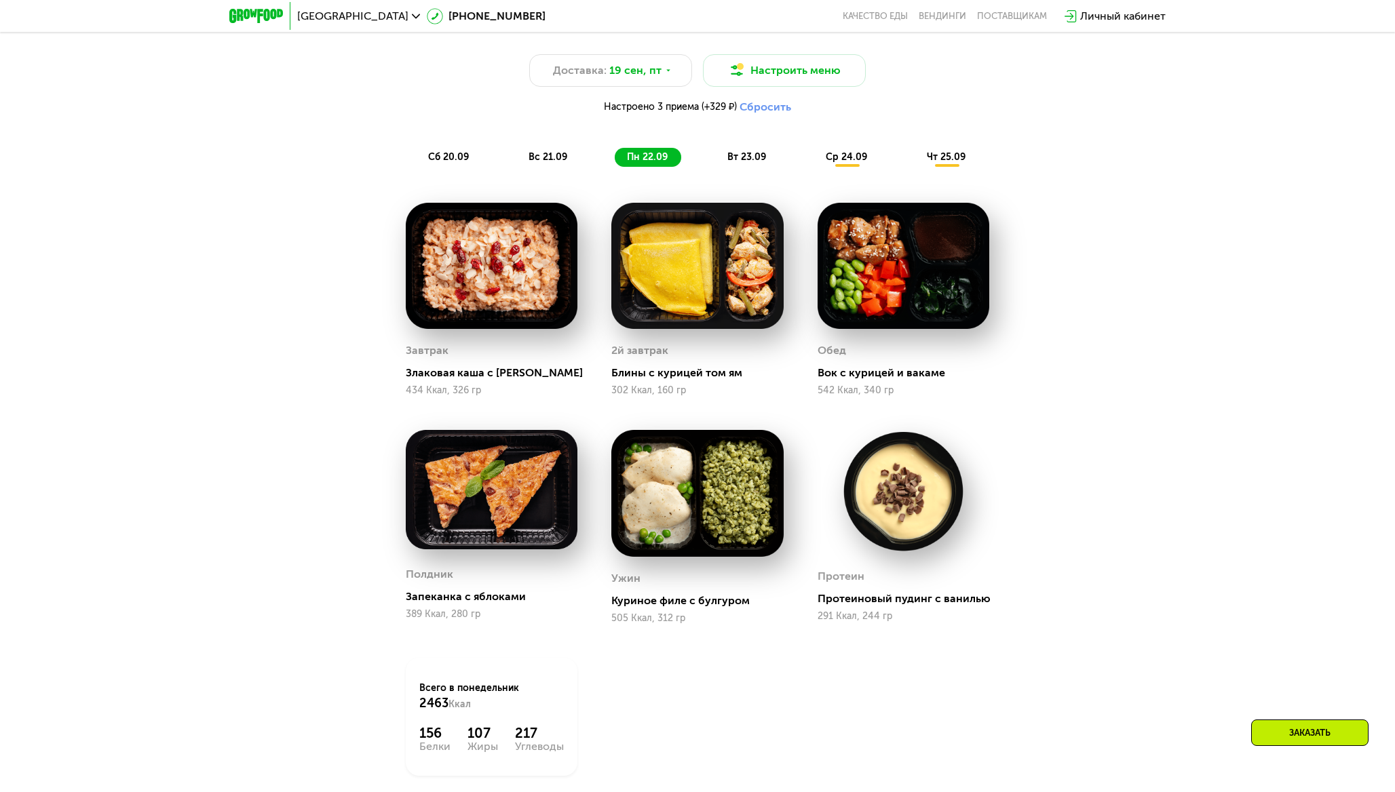
click at [733, 135] on div "Сбалансированное питание для спортсменов Доставка: [DATE] Настроить меню Настро…" at bounding box center [697, 91] width 803 height 151
click at [741, 166] on div "вт 23.09" at bounding box center [747, 157] width 64 height 19
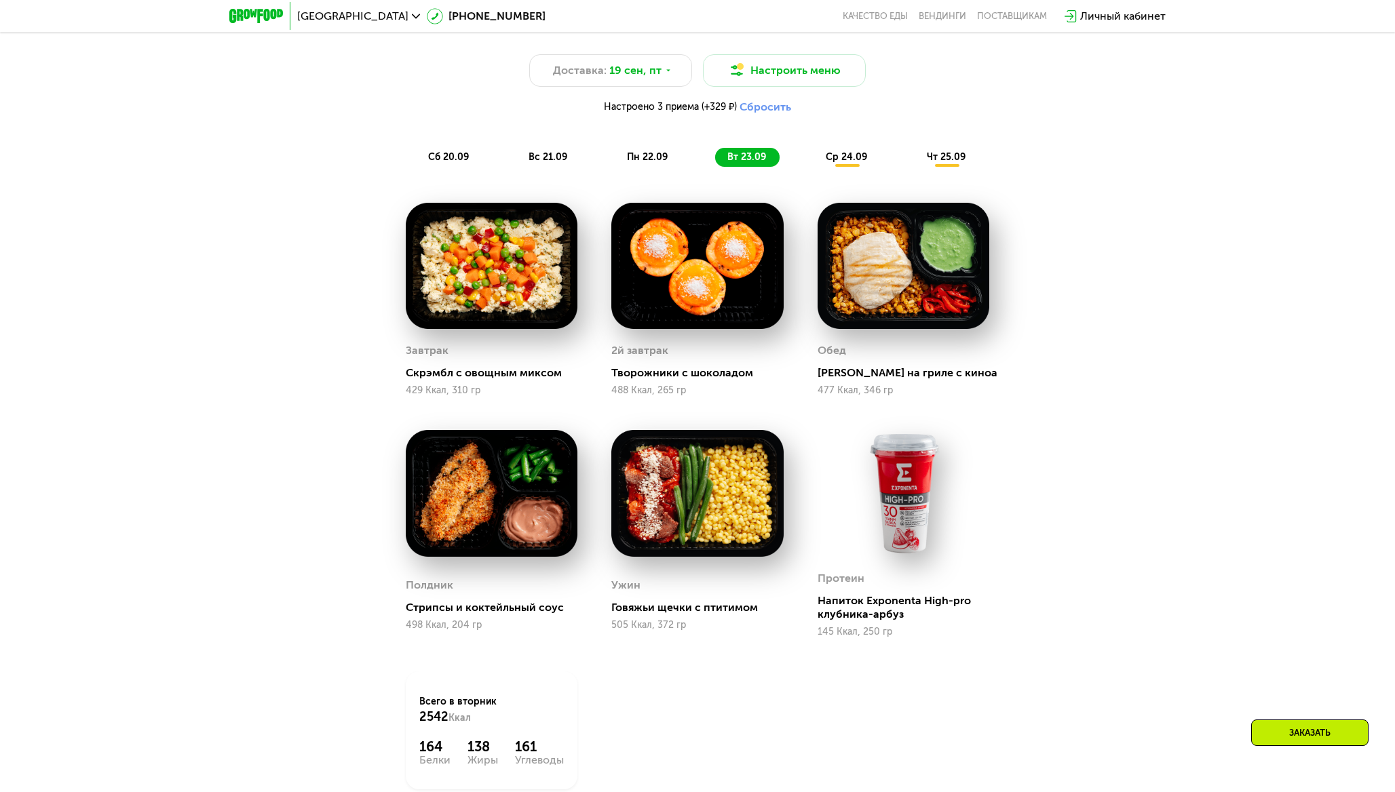
click at [845, 156] on span "ср 24.09" at bounding box center [845, 157] width 41 height 12
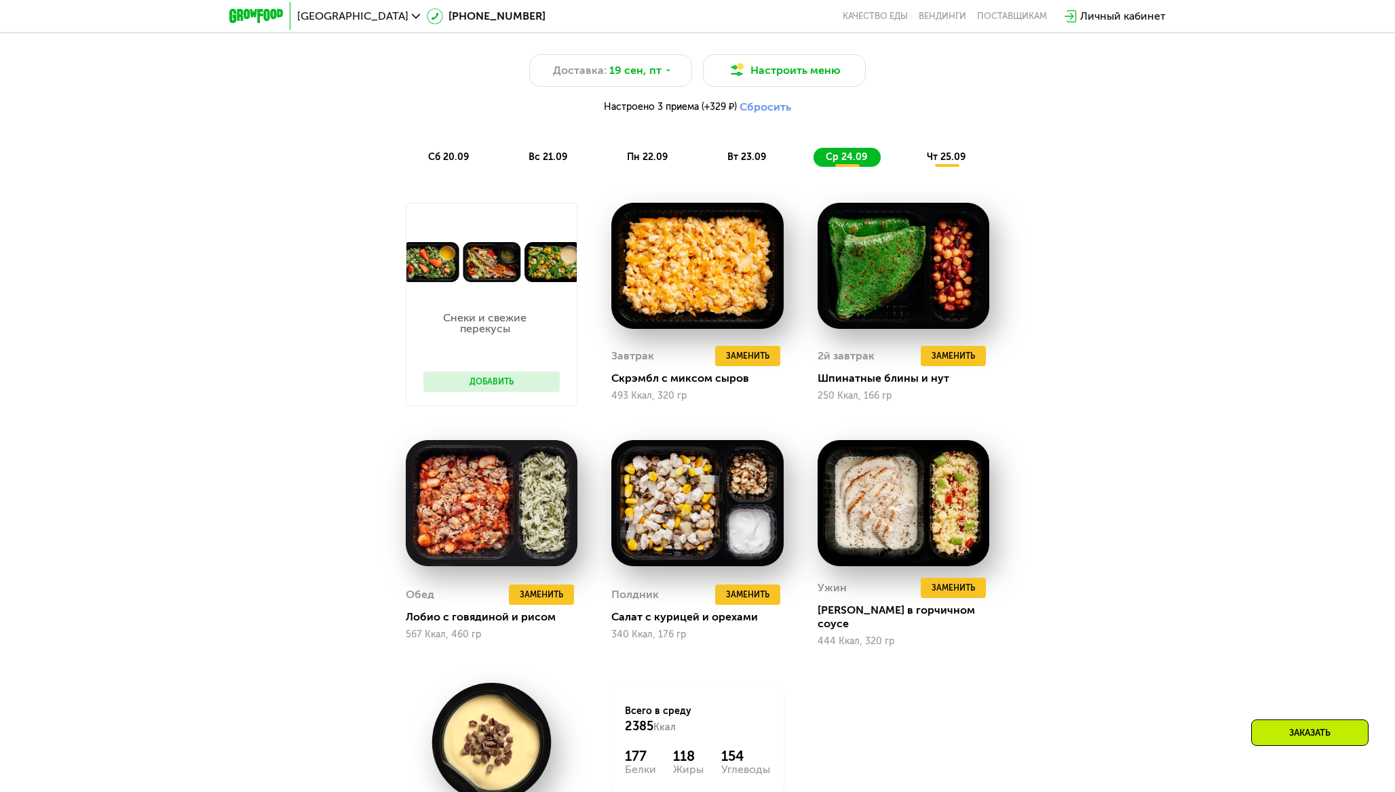
click at [929, 159] on span "чт 25.09" at bounding box center [946, 157] width 39 height 12
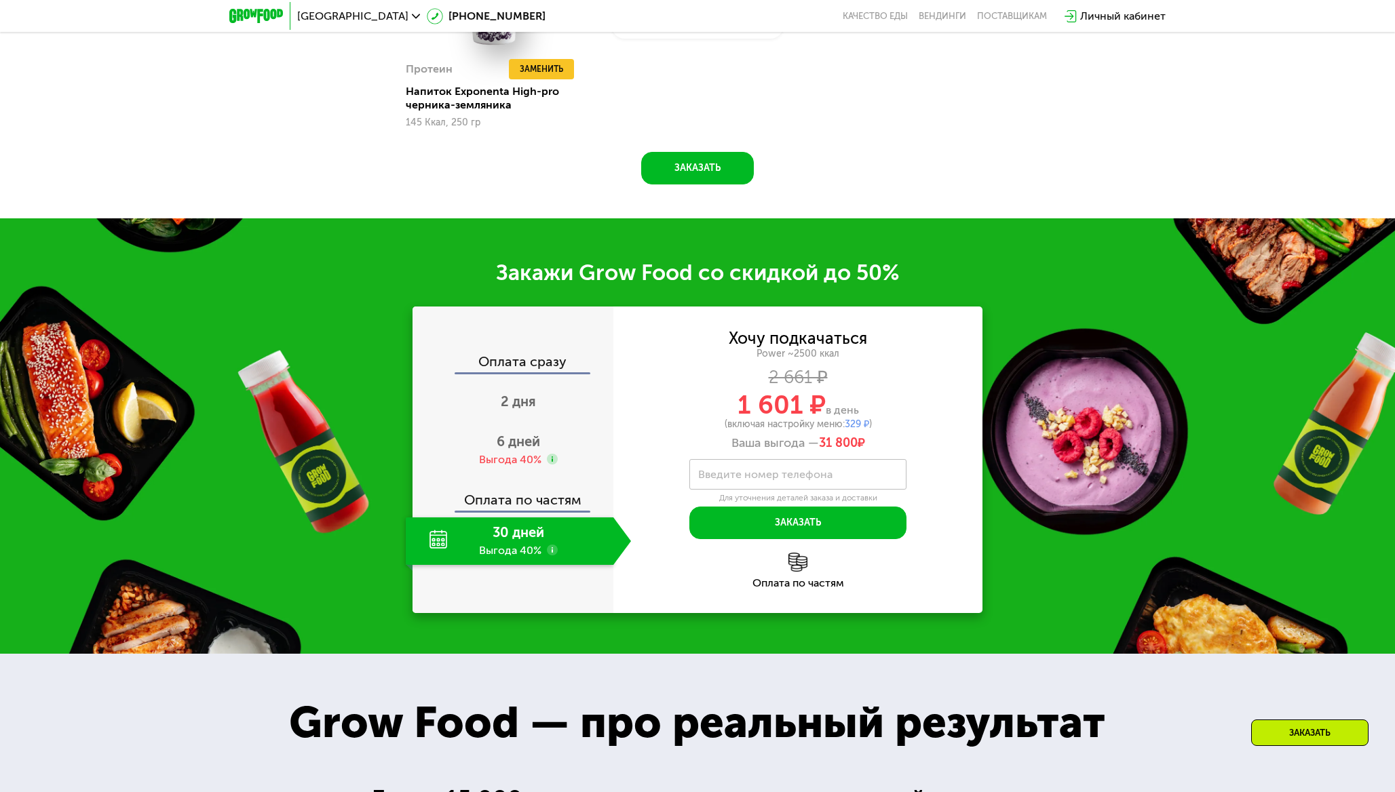
scroll to position [2114, 0]
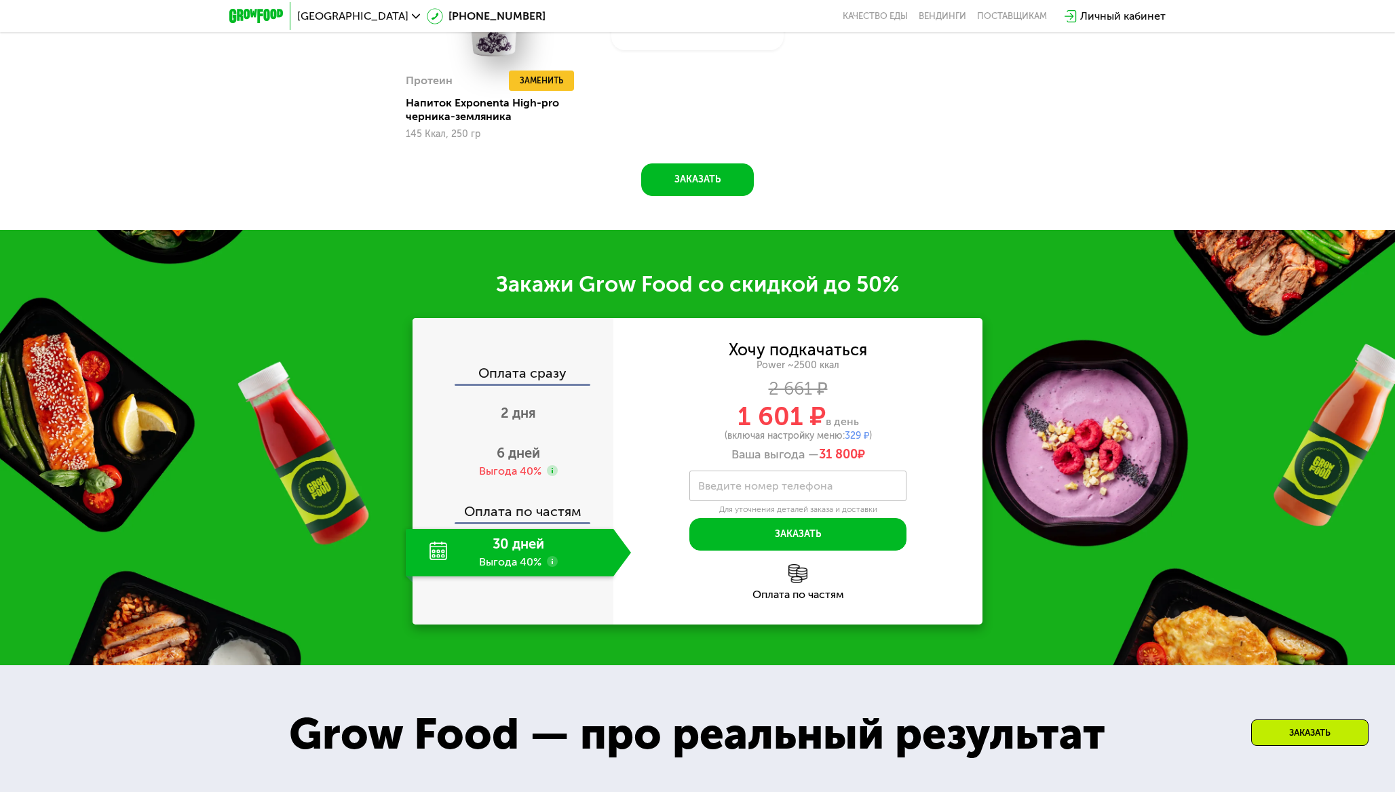
click at [553, 556] on use at bounding box center [552, 561] width 11 height 11
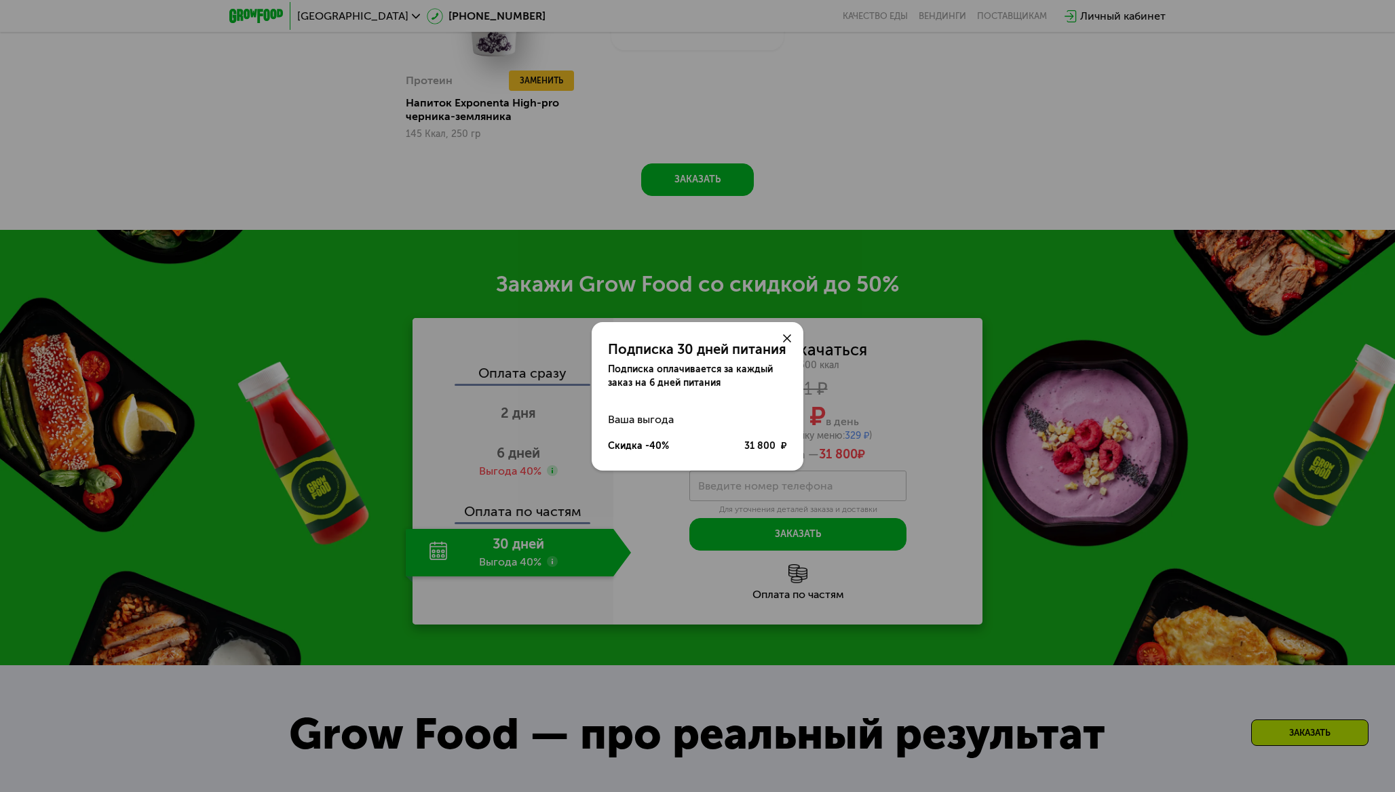
click at [787, 340] on use at bounding box center [787, 338] width 8 height 8
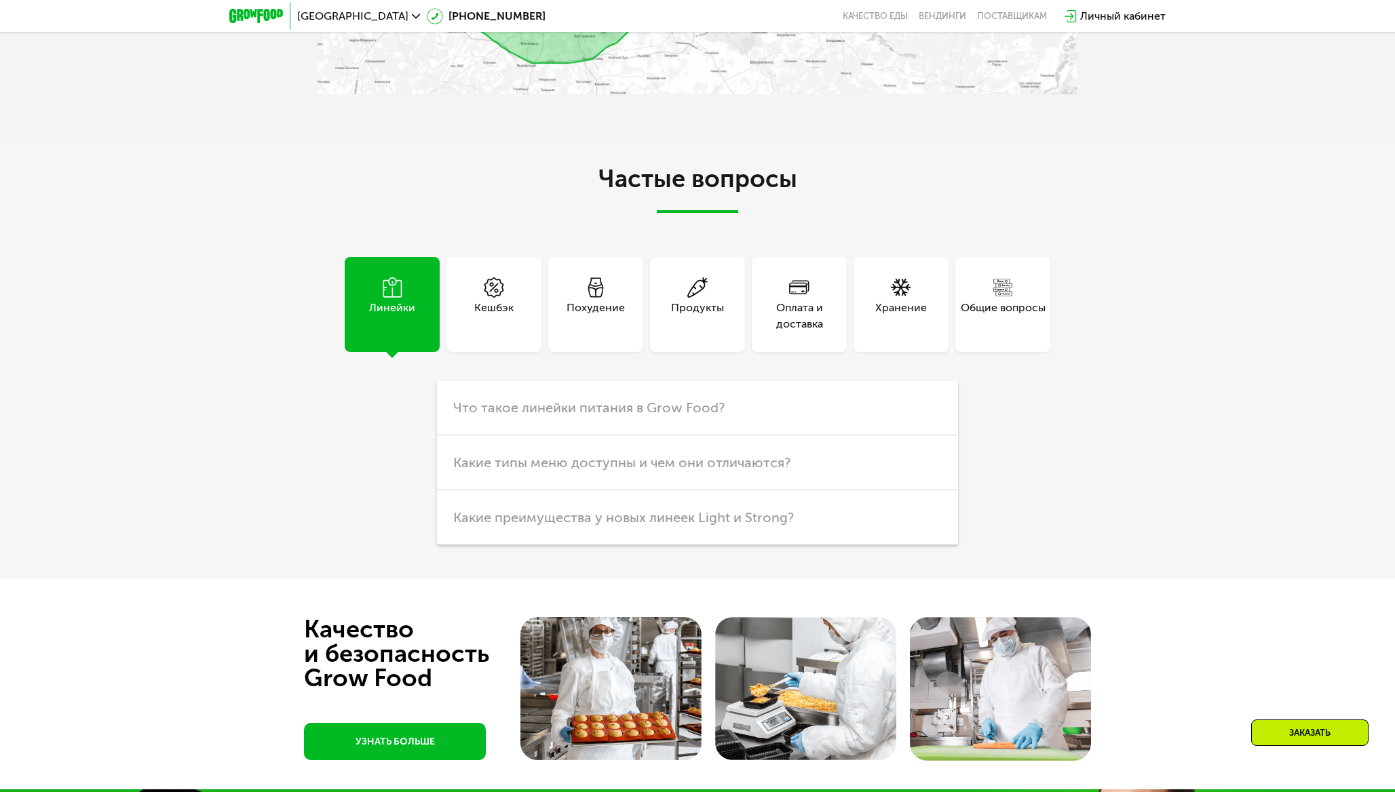
scroll to position [4336, 0]
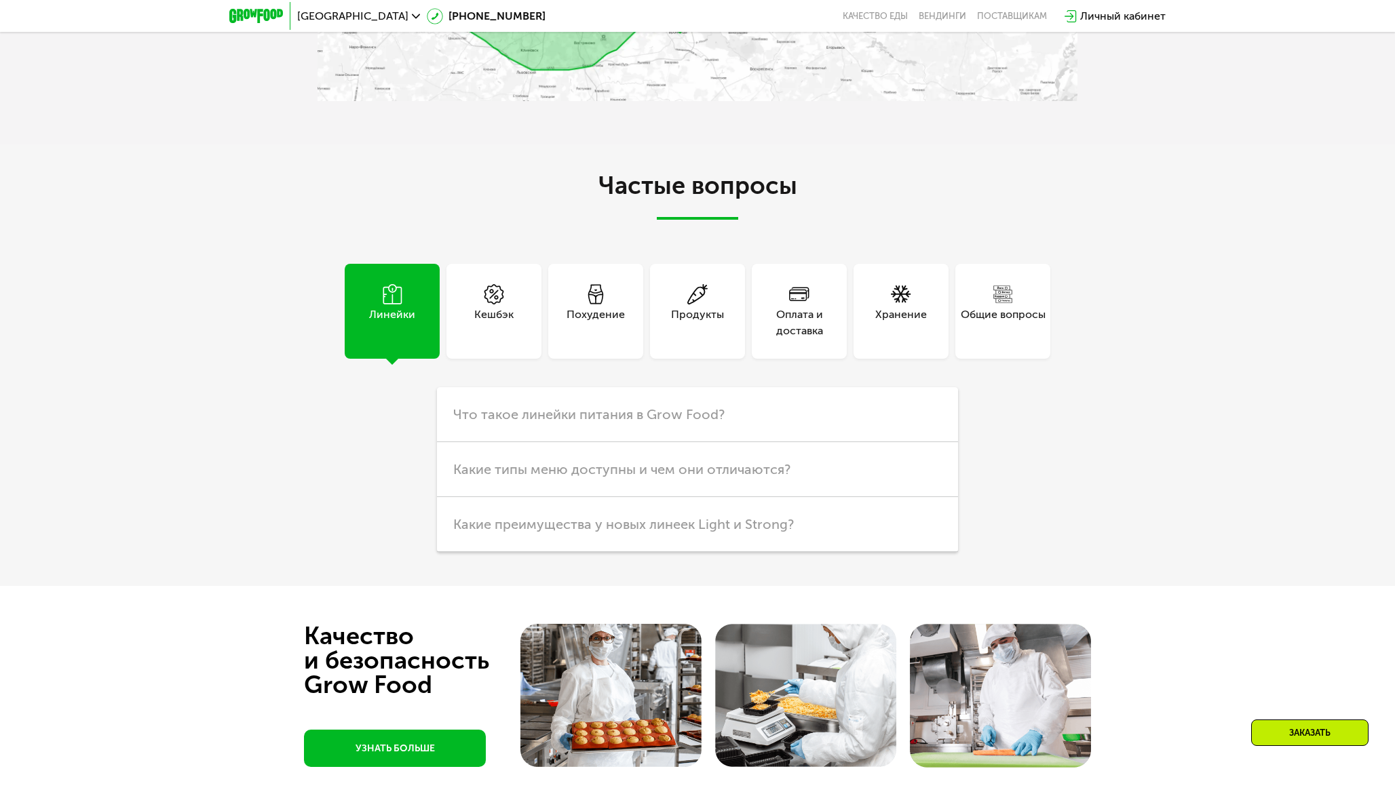
click at [800, 309] on div "Оплата и доставка" at bounding box center [799, 323] width 95 height 33
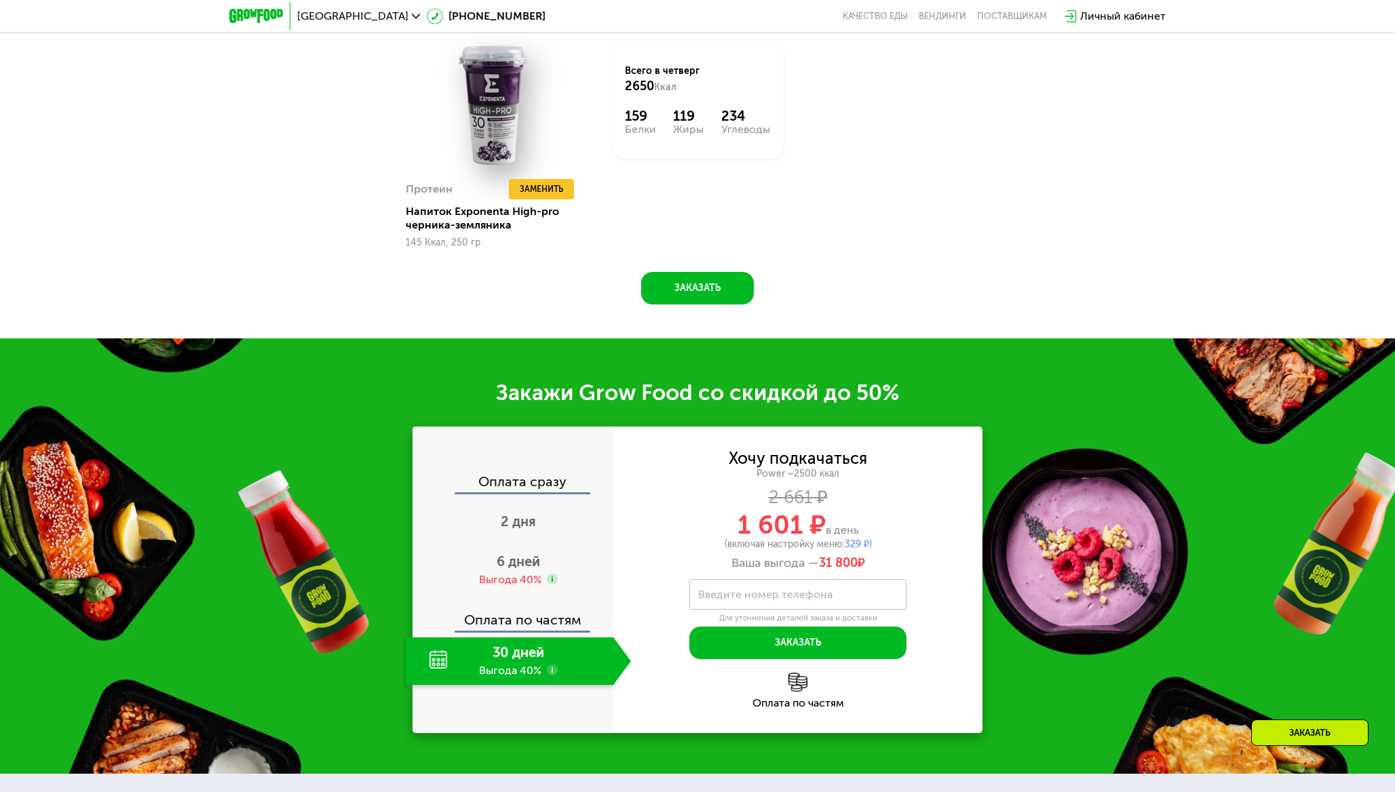
scroll to position [2001, 0]
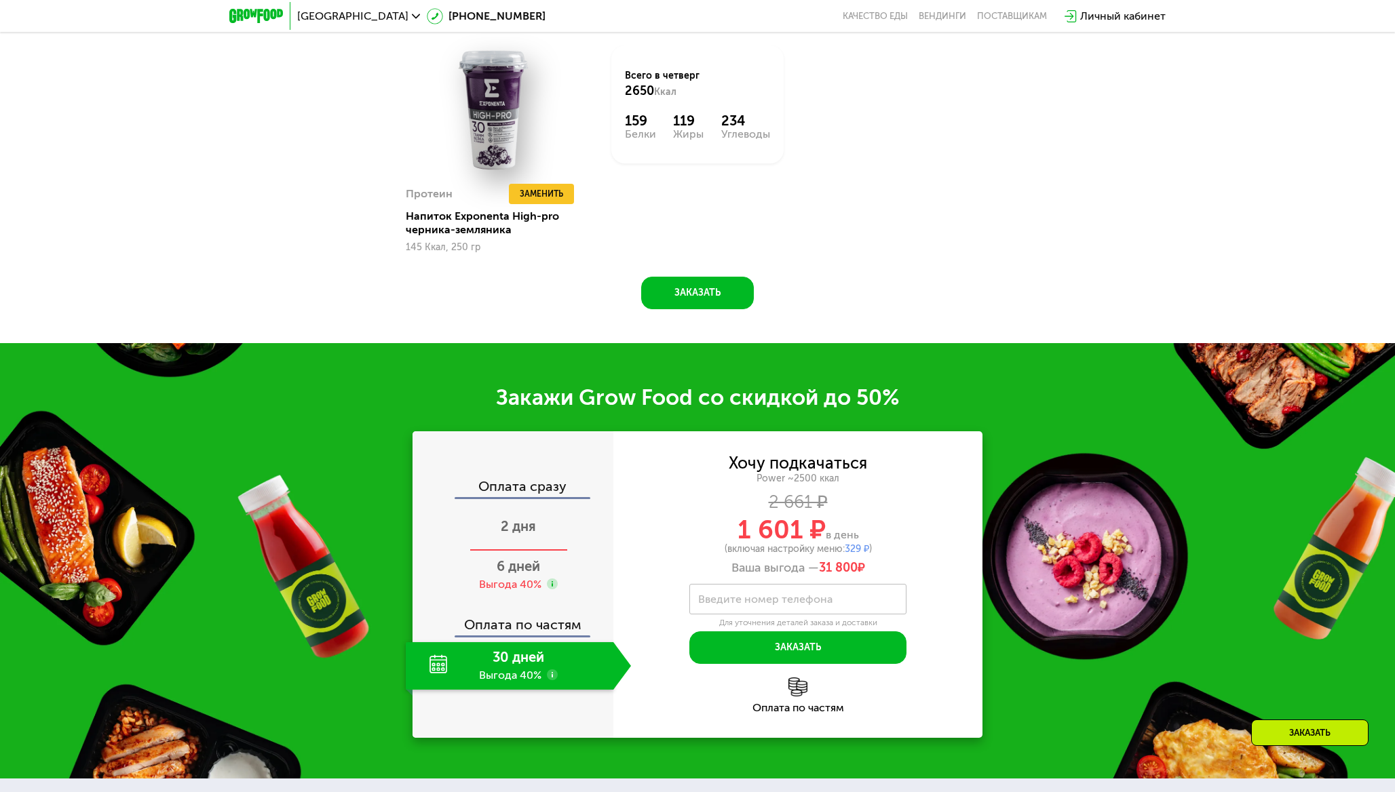
click at [518, 518] on span "2 дня" at bounding box center [518, 526] width 35 height 16
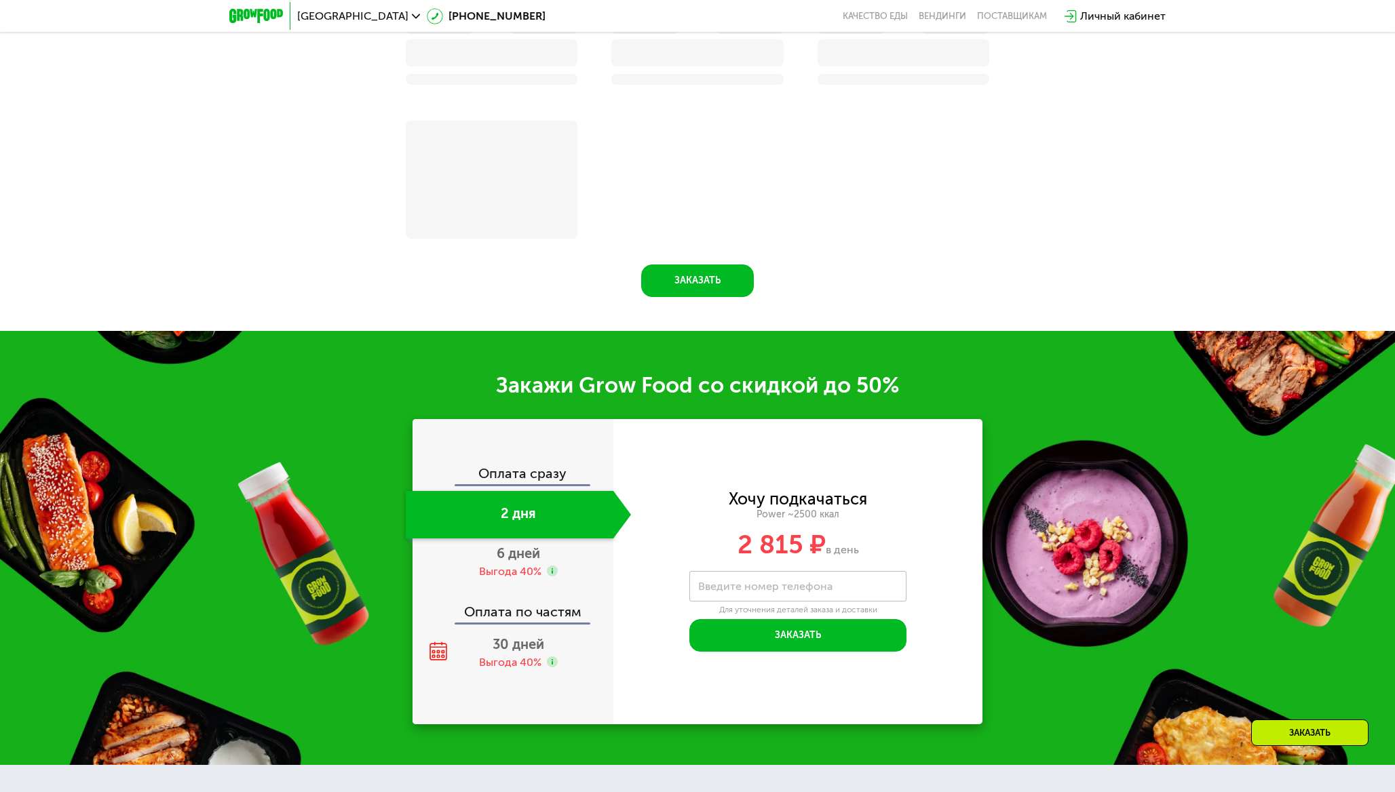
scroll to position [1882, 0]
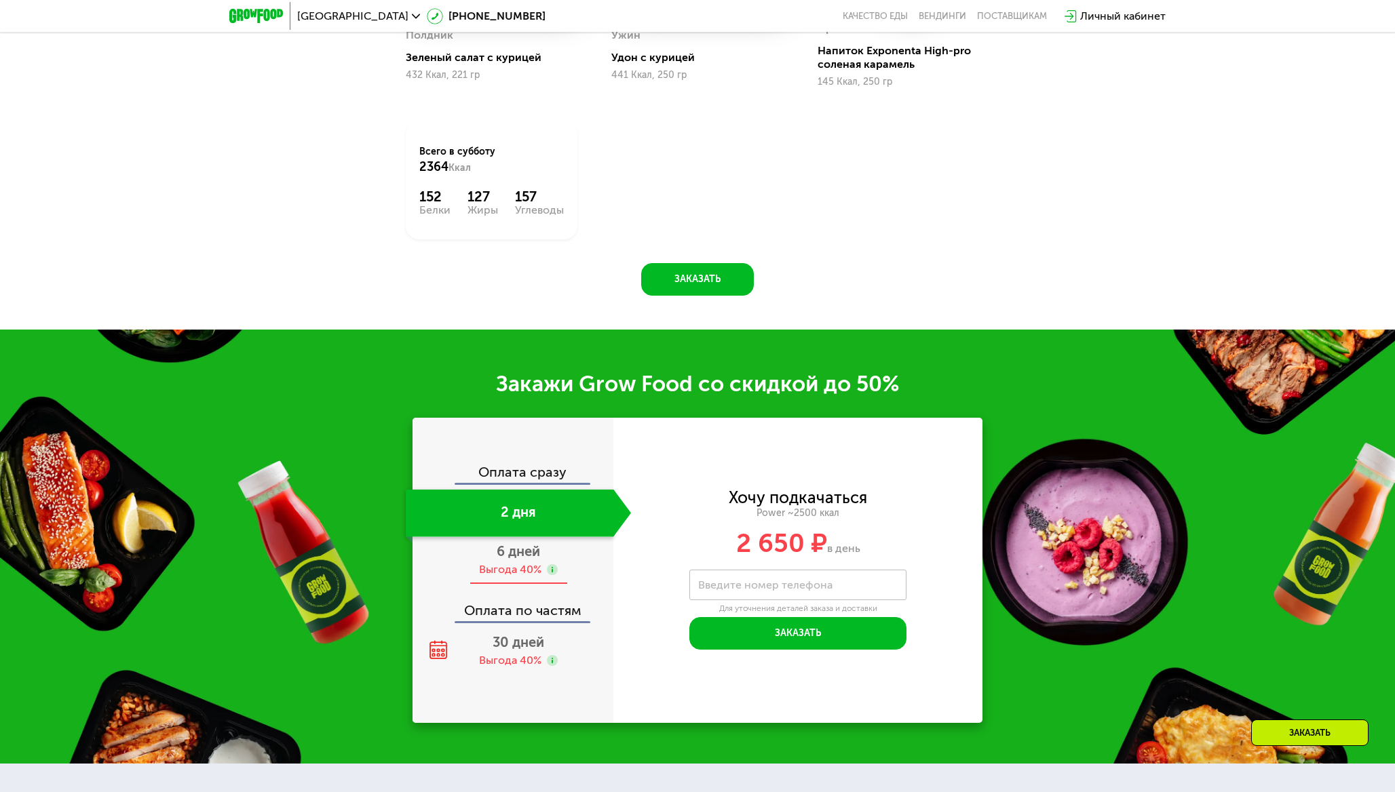
click at [511, 550] on span "6 дней" at bounding box center [518, 551] width 43 height 16
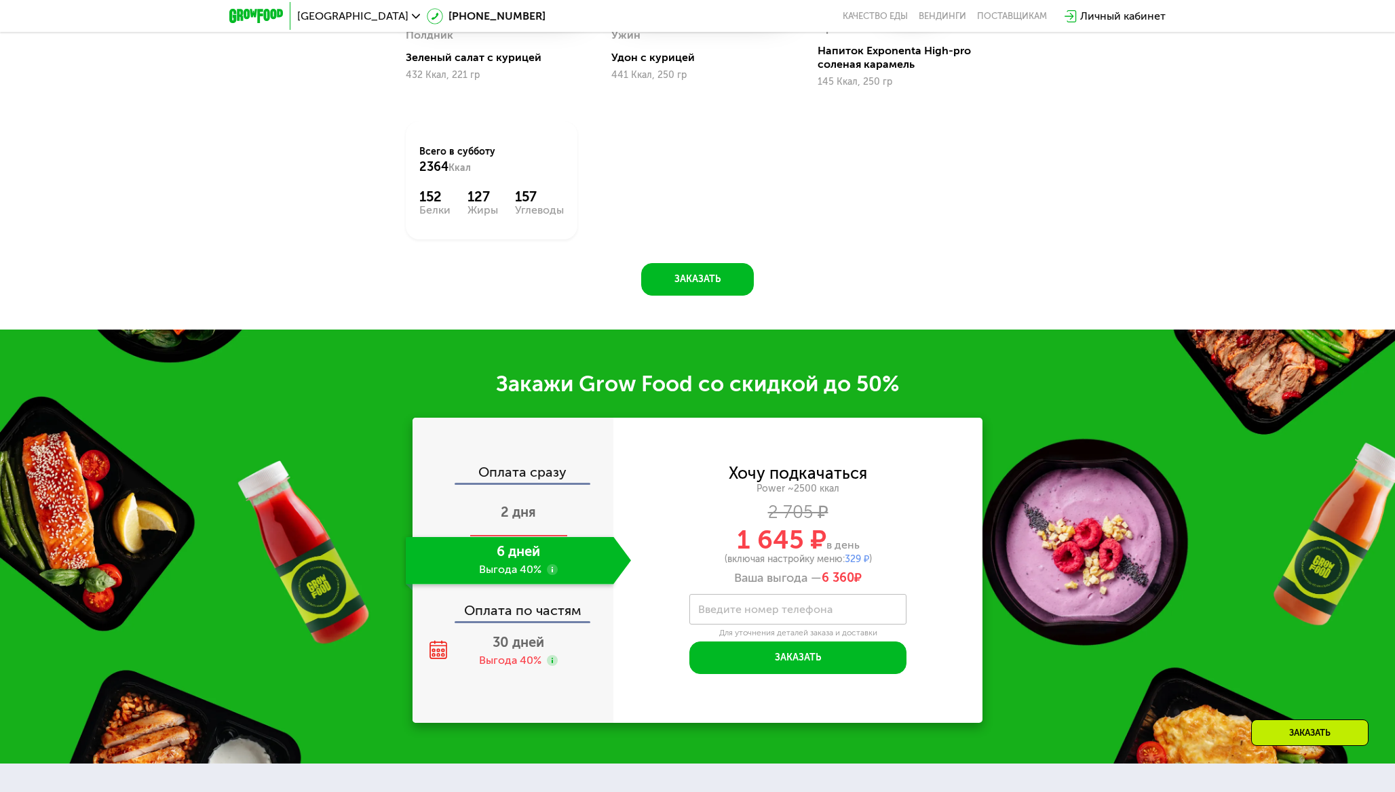
click at [522, 507] on span "2 дня" at bounding box center [518, 512] width 35 height 16
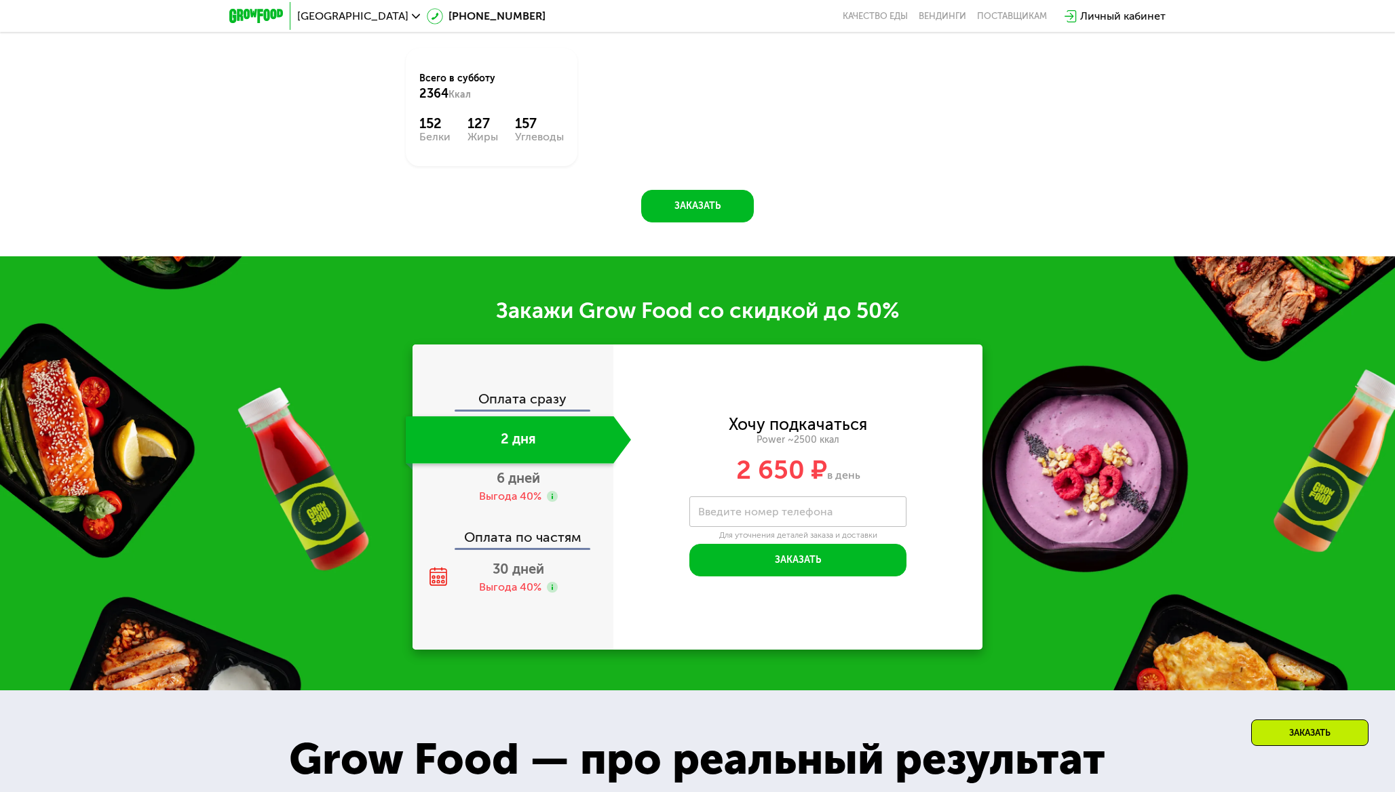
scroll to position [1958, 0]
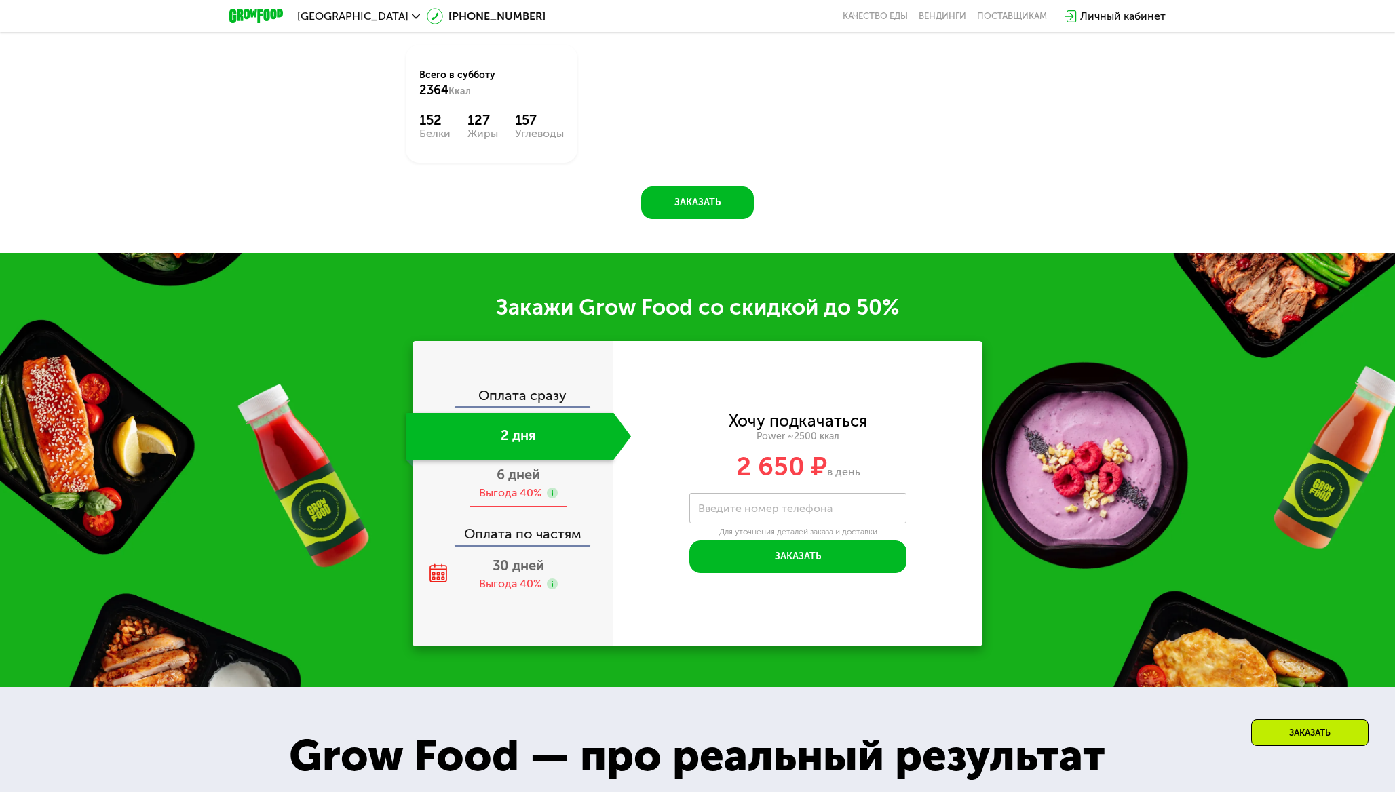
click at [509, 482] on span "6 дней" at bounding box center [518, 475] width 43 height 16
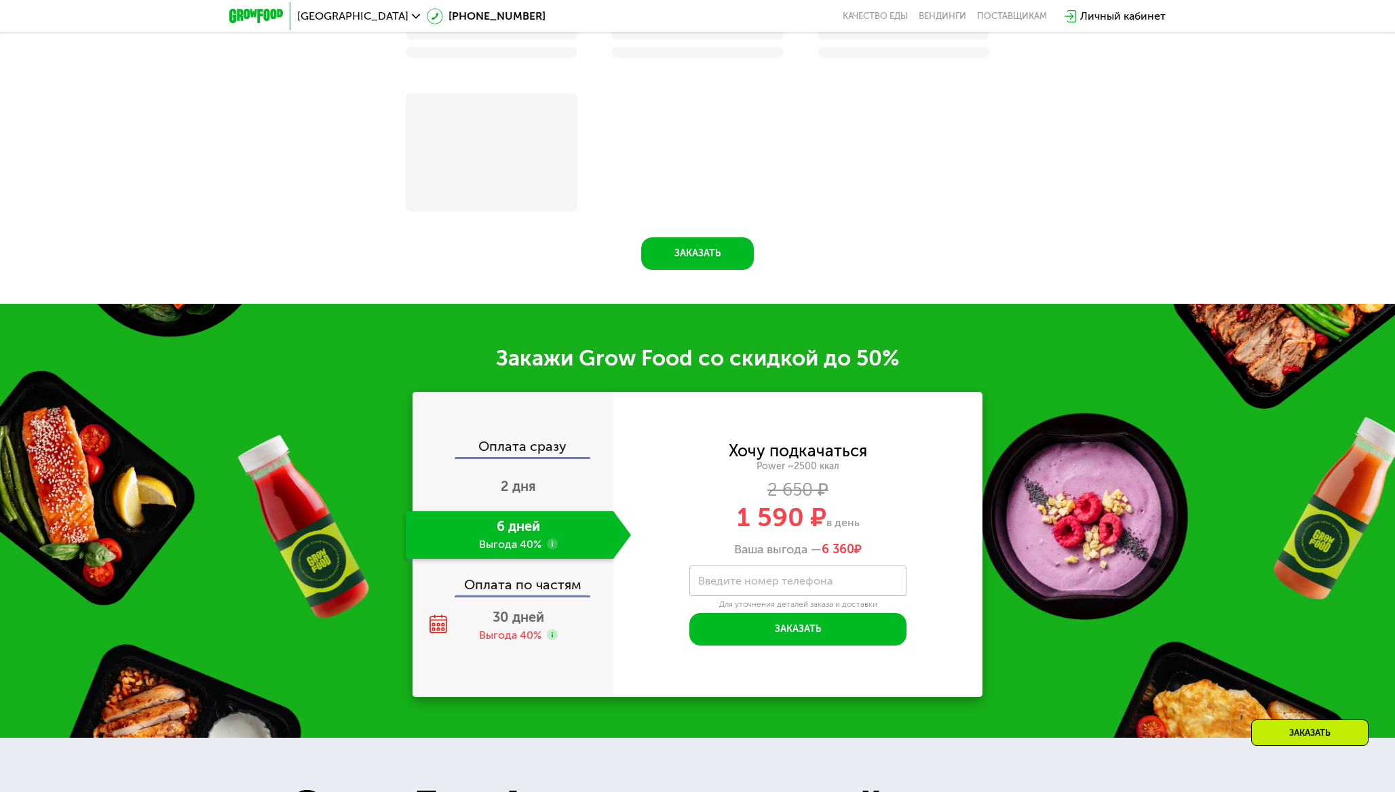
scroll to position [1992, 0]
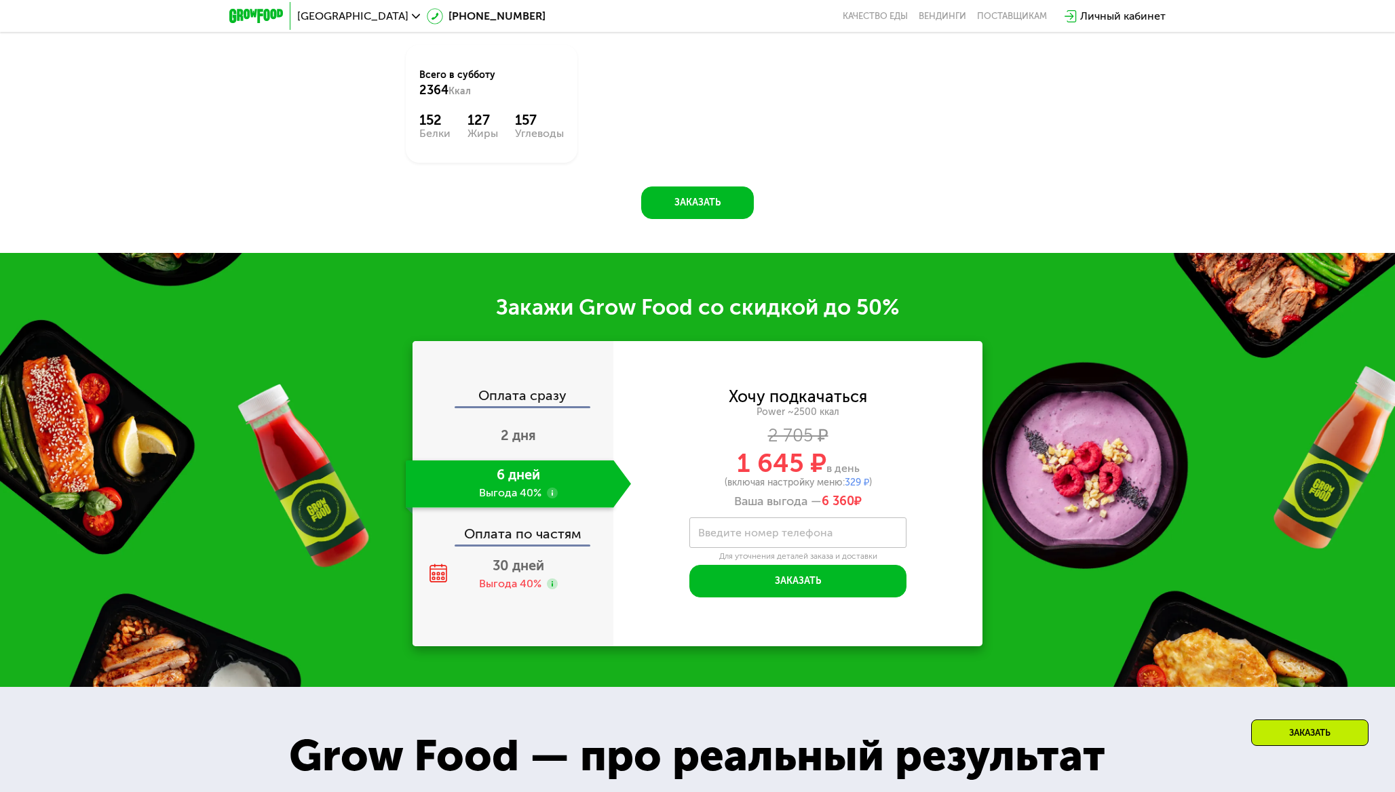
click at [553, 497] on use at bounding box center [552, 493] width 11 height 11
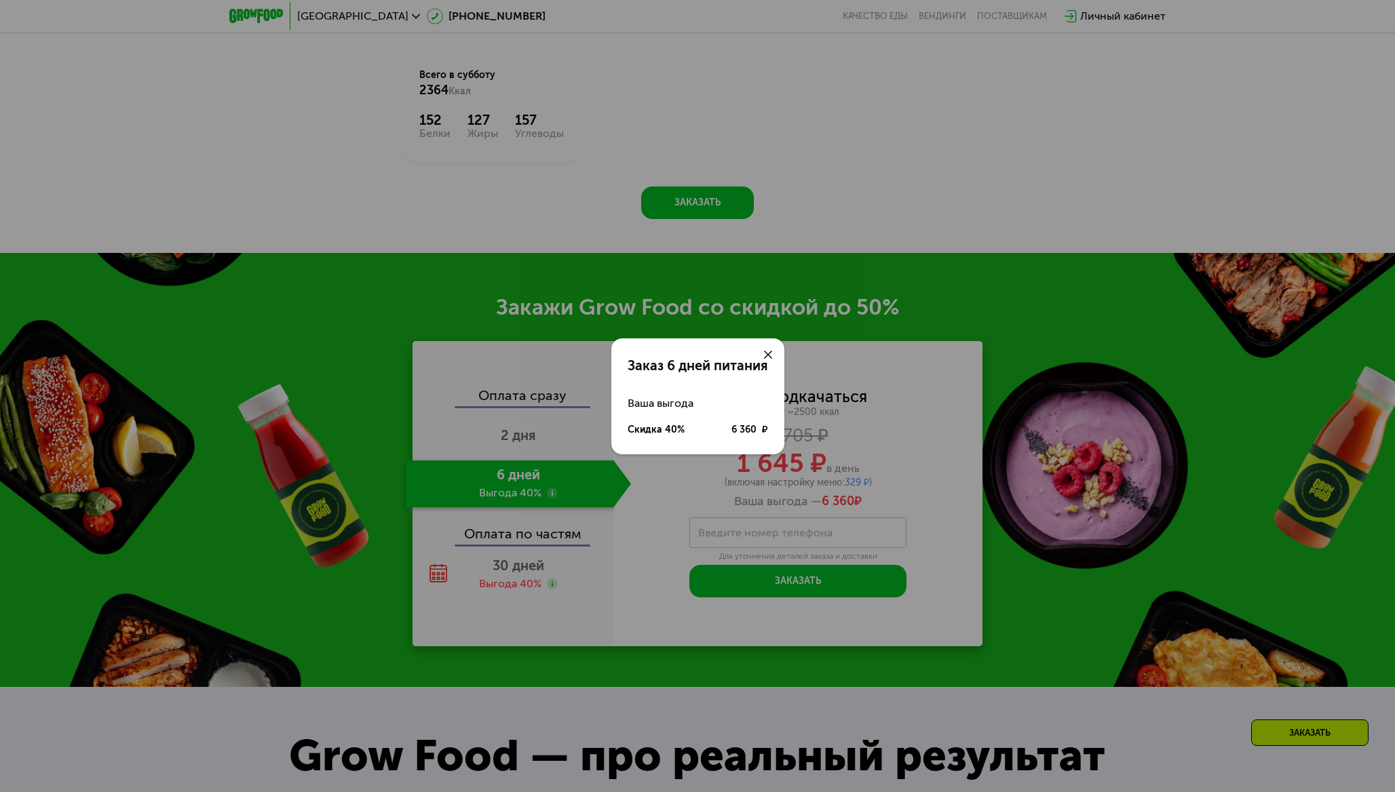
click at [365, 501] on div "Заказ 6 дней питания Ваша выгода Скидка 40% 6 360 ₽" at bounding box center [697, 396] width 1395 height 792
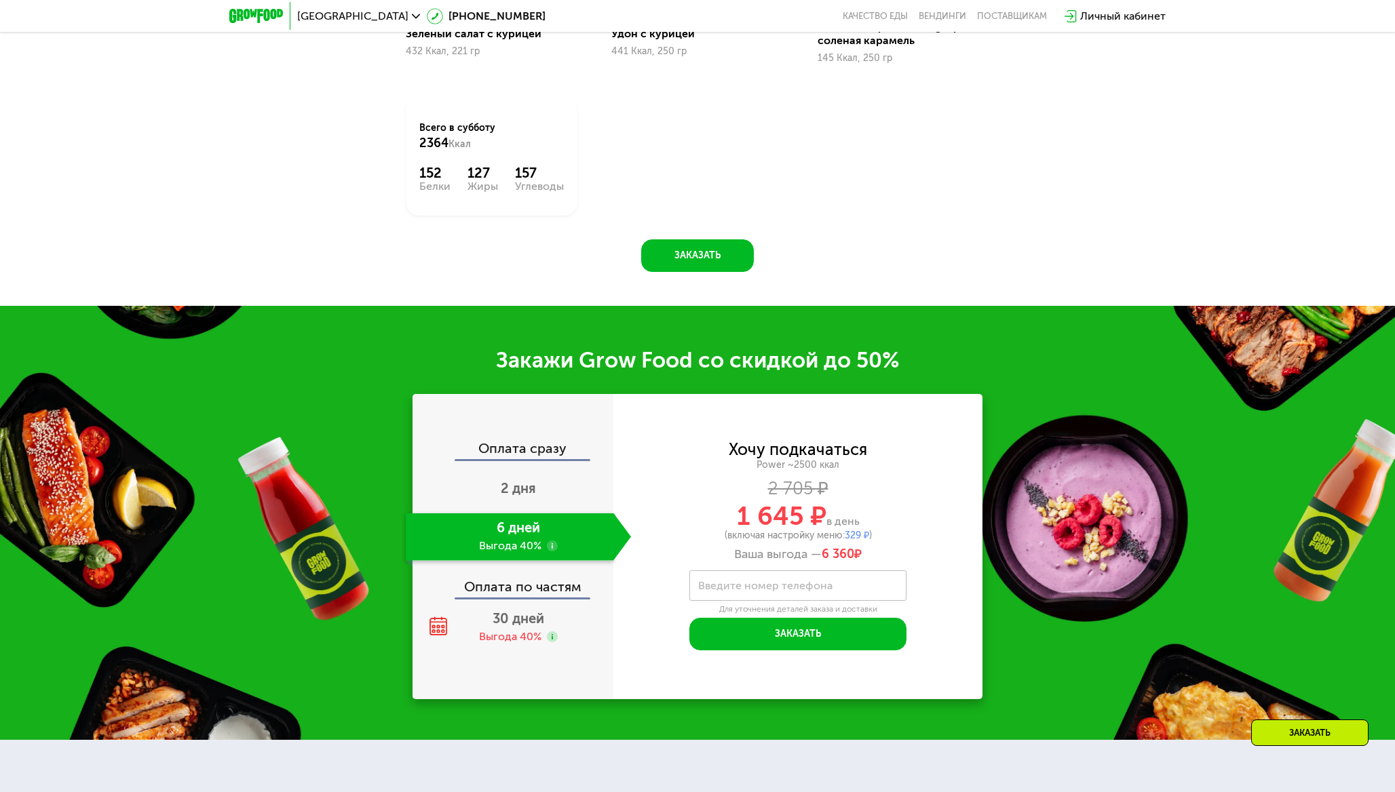
scroll to position [2069, 0]
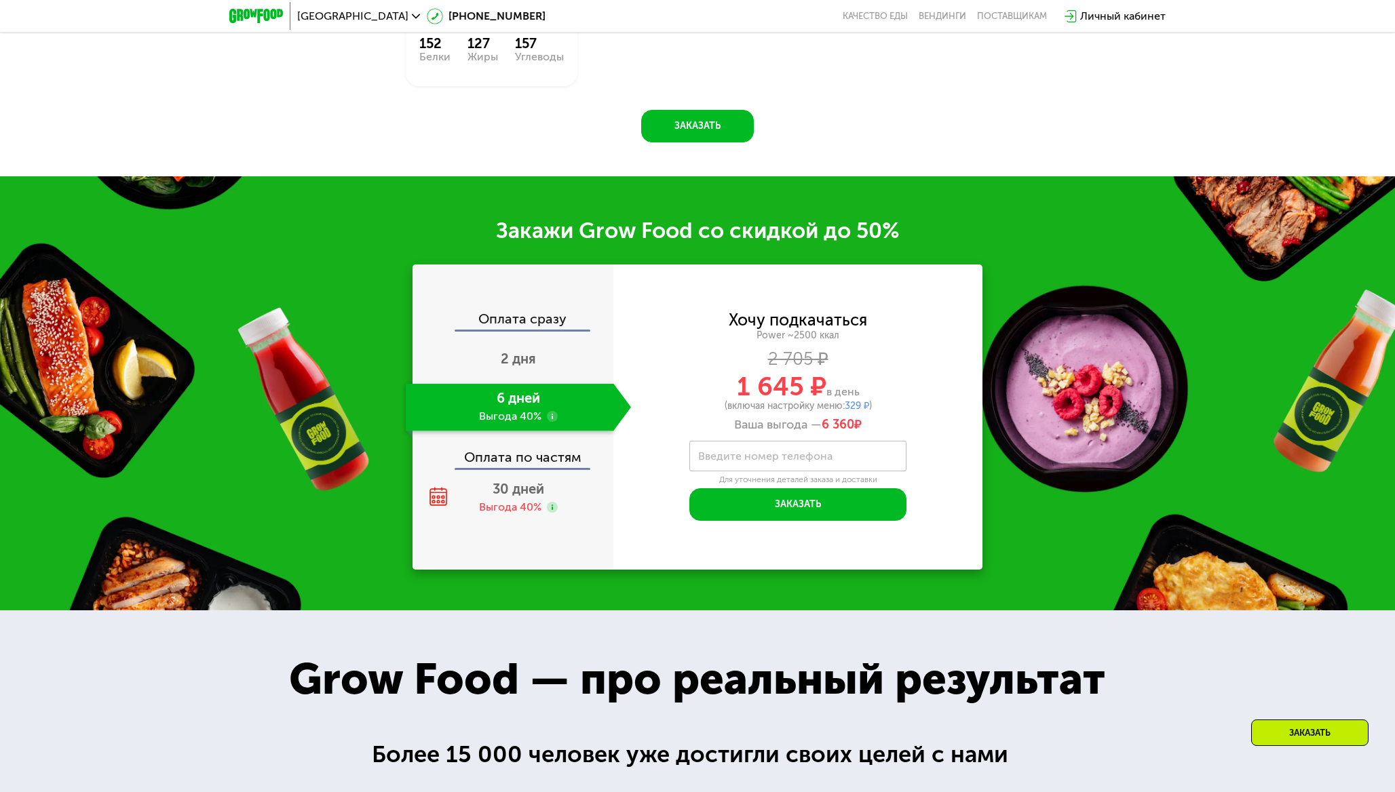
click at [367, 499] on div "Закажи Grow Food со скидкой до 50% Оплата сразу 2 дня 6 дней Выгода 40% Оплата …" at bounding box center [697, 393] width 1395 height 434
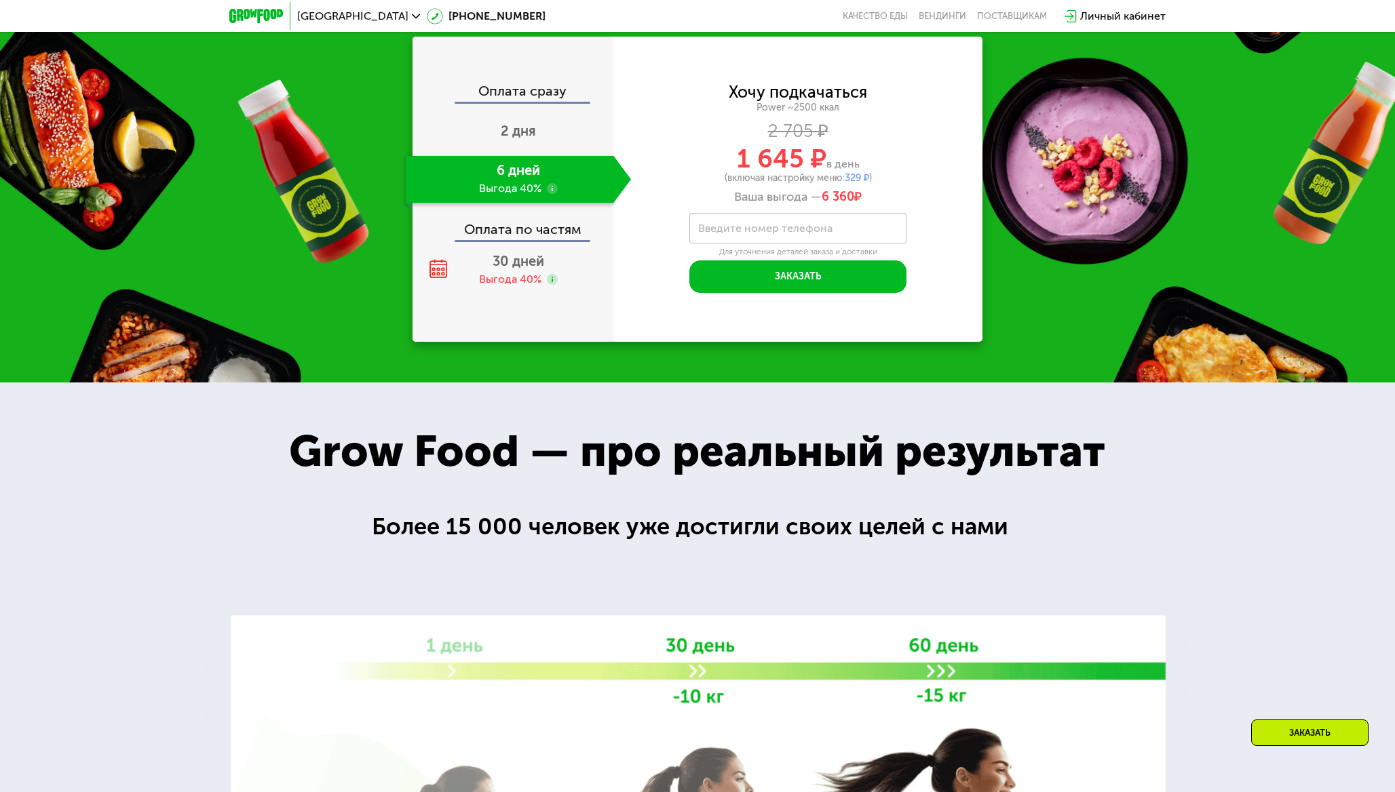
scroll to position [2283, 0]
